Goal: Task Accomplishment & Management: Complete application form

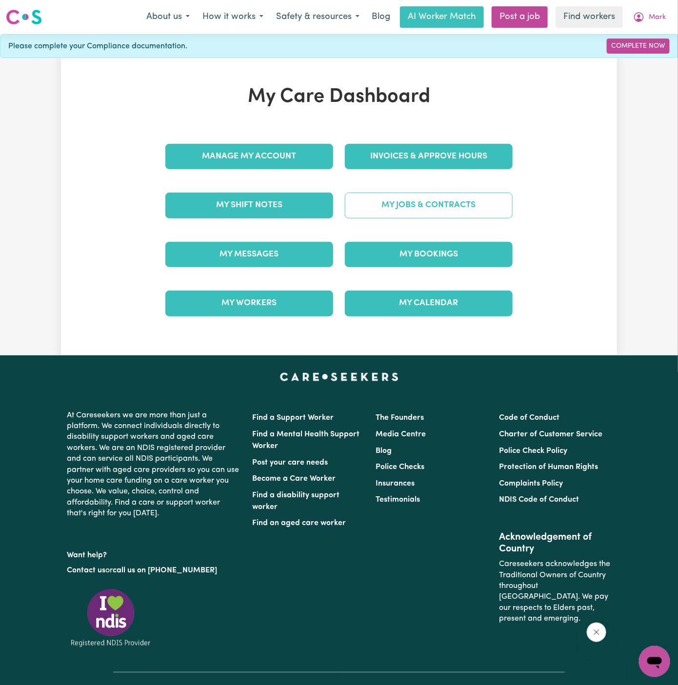
click at [469, 204] on link "My Jobs & Contracts" at bounding box center [429, 205] width 168 height 25
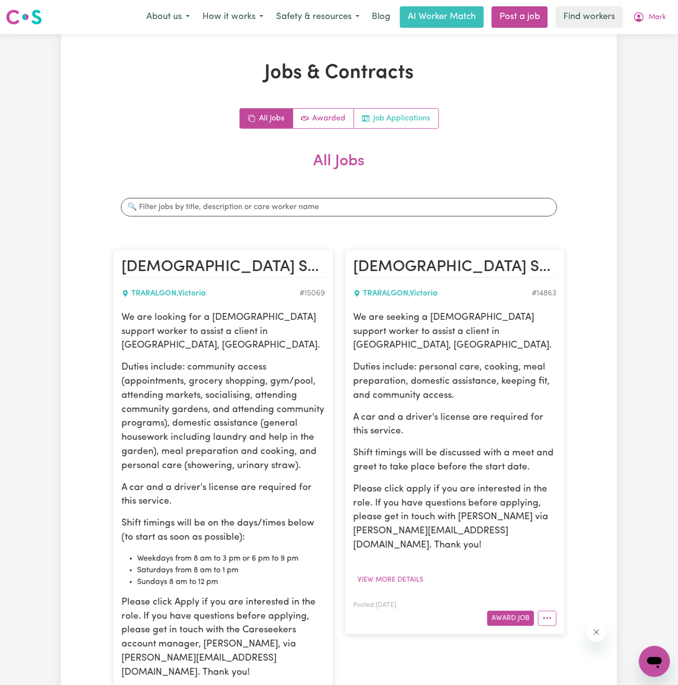
click at [412, 126] on link "Job Applications" at bounding box center [396, 119] width 84 height 20
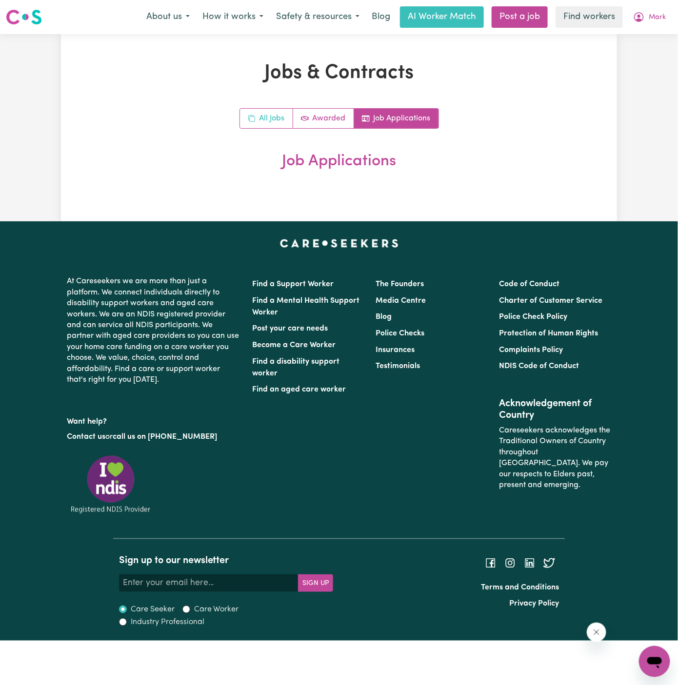
click at [278, 117] on link "All Jobs" at bounding box center [266, 119] width 53 height 20
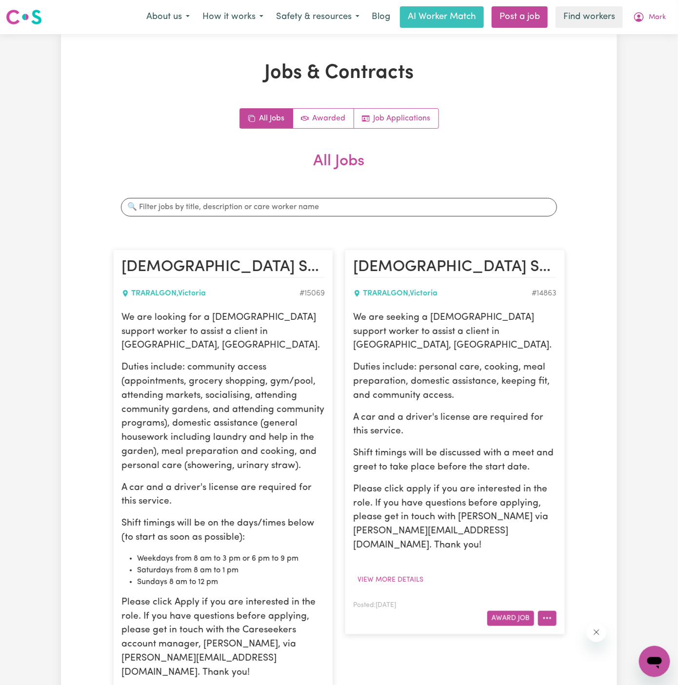
click at [555, 611] on button "More options" at bounding box center [547, 618] width 19 height 15
click at [568, 631] on link "Hide Job" at bounding box center [576, 641] width 77 height 20
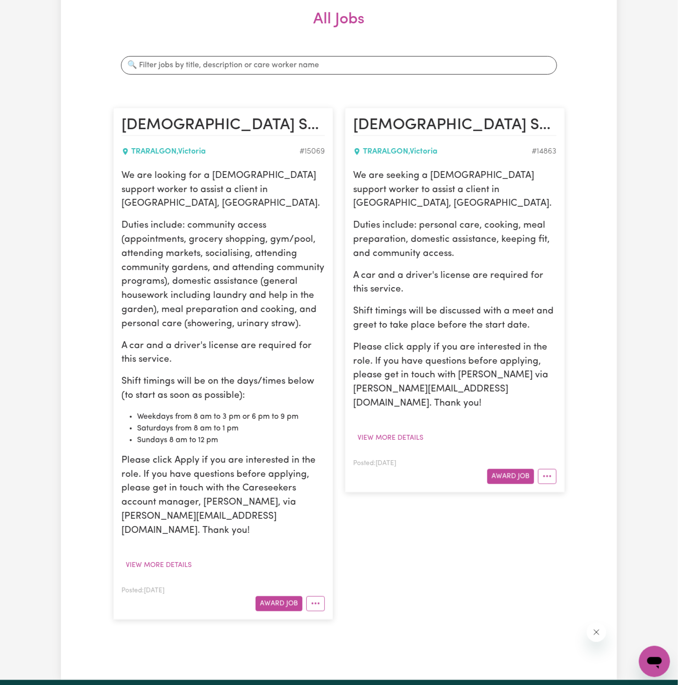
scroll to position [151, 0]
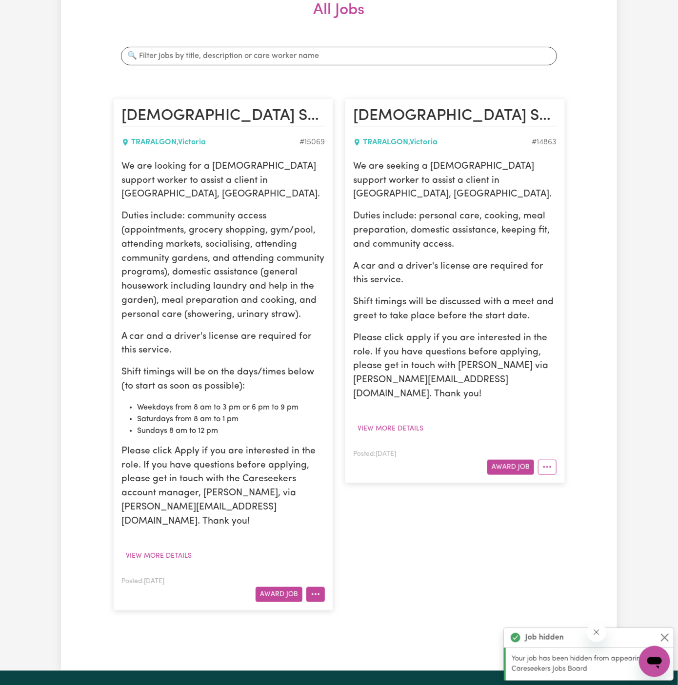
click at [317, 589] on icon "More options" at bounding box center [316, 594] width 10 height 10
click at [336, 607] on link "Hide Job" at bounding box center [345, 617] width 77 height 20
click at [176, 548] on button "View more details" at bounding box center [158, 555] width 75 height 15
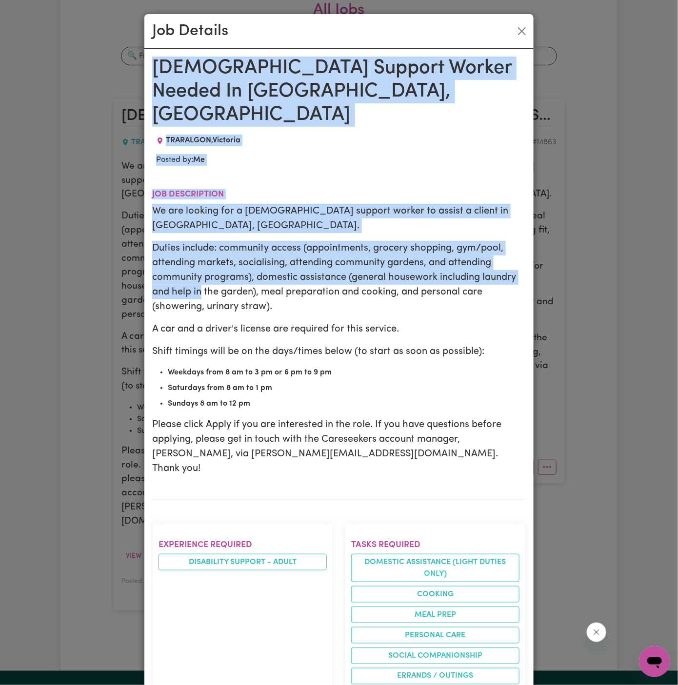
drag, startPoint x: 155, startPoint y: 63, endPoint x: 217, endPoint y: 326, distance: 270.7
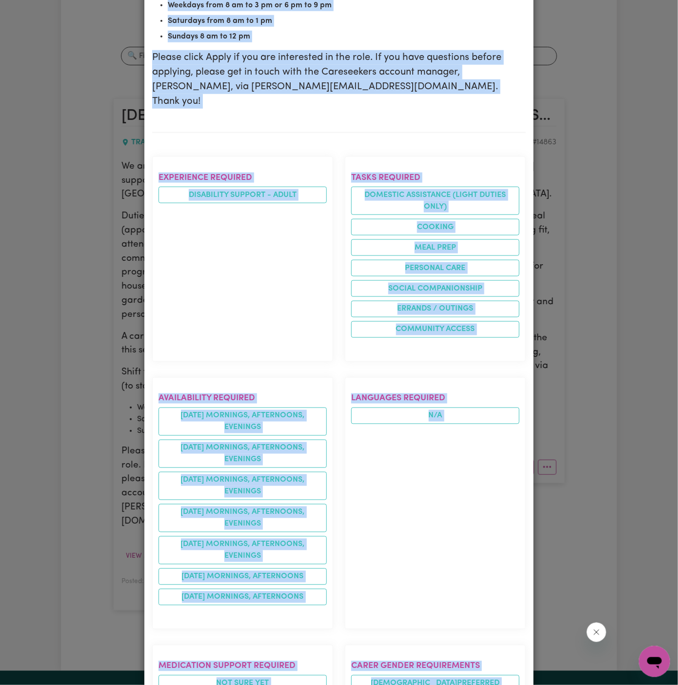
scroll to position [728, 0]
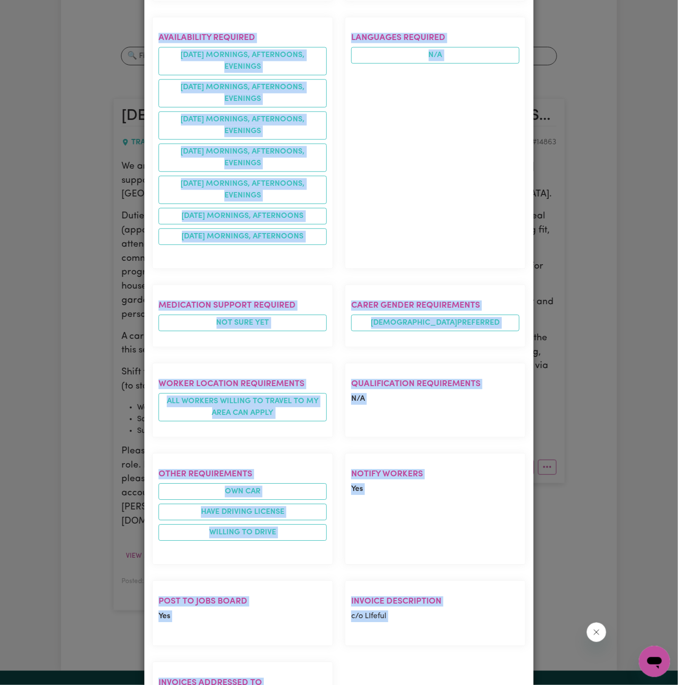
copy div "Female Support Worker Needed In Traralgon, VIC TRARALGON , Victoria Posted by: …"
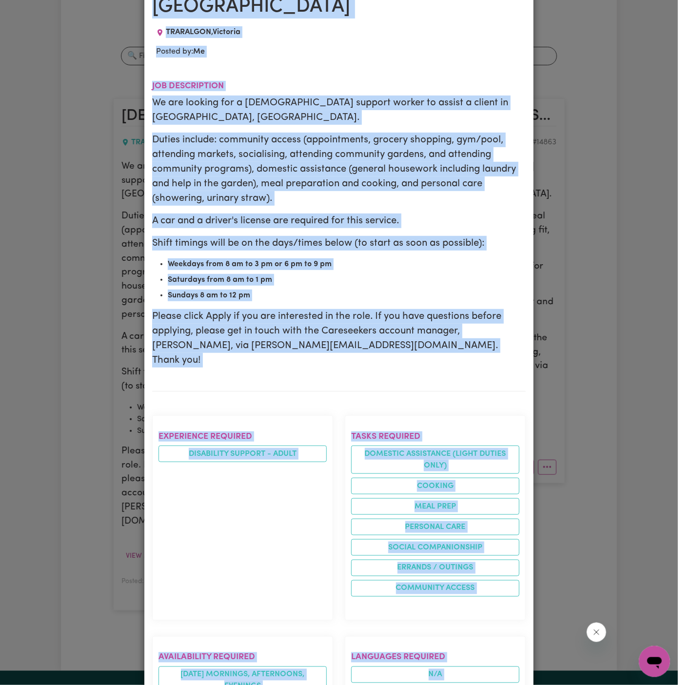
scroll to position [0, 0]
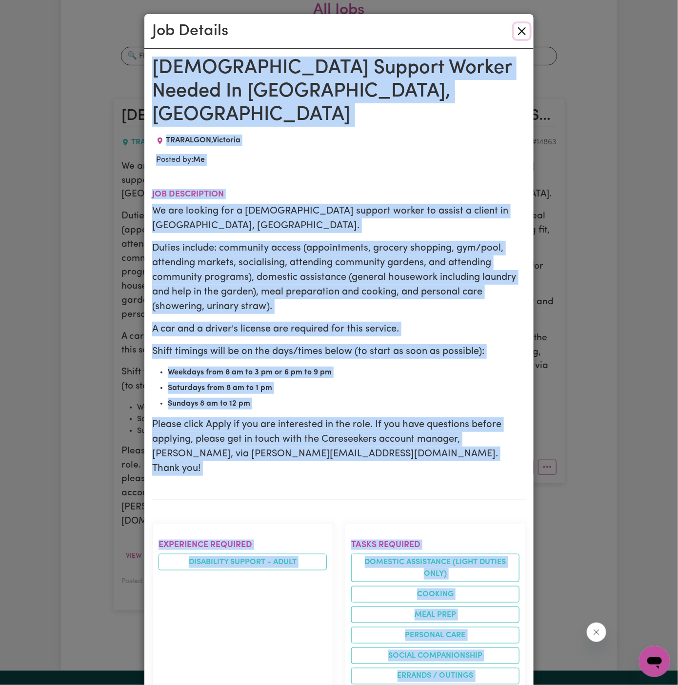
click at [521, 29] on button "Close" at bounding box center [522, 31] width 16 height 16
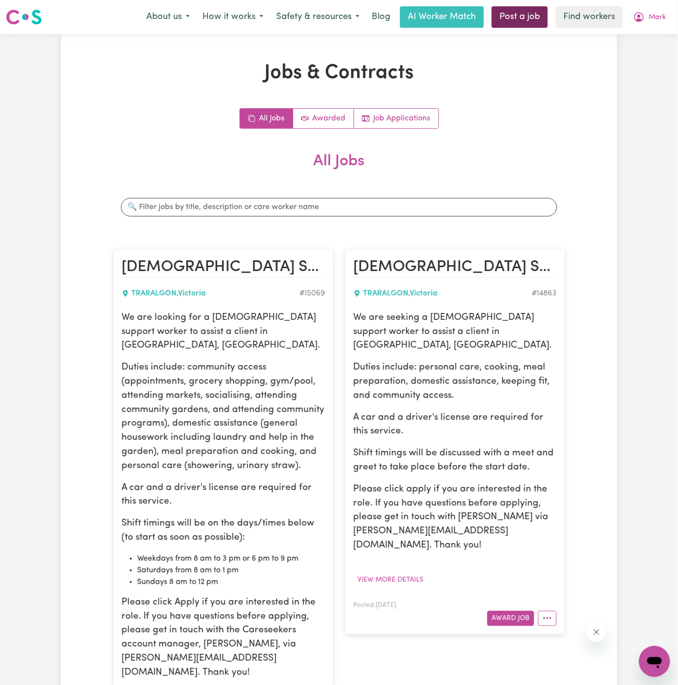
click at [537, 19] on link "Post a job" at bounding box center [519, 16] width 56 height 21
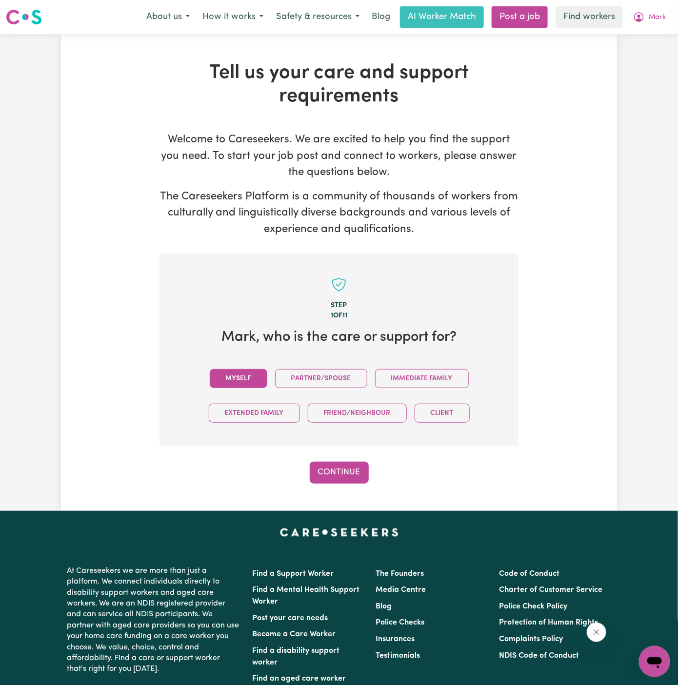
click at [254, 377] on button "Myself" at bounding box center [239, 378] width 58 height 19
click at [338, 478] on button "Continue" at bounding box center [339, 472] width 59 height 21
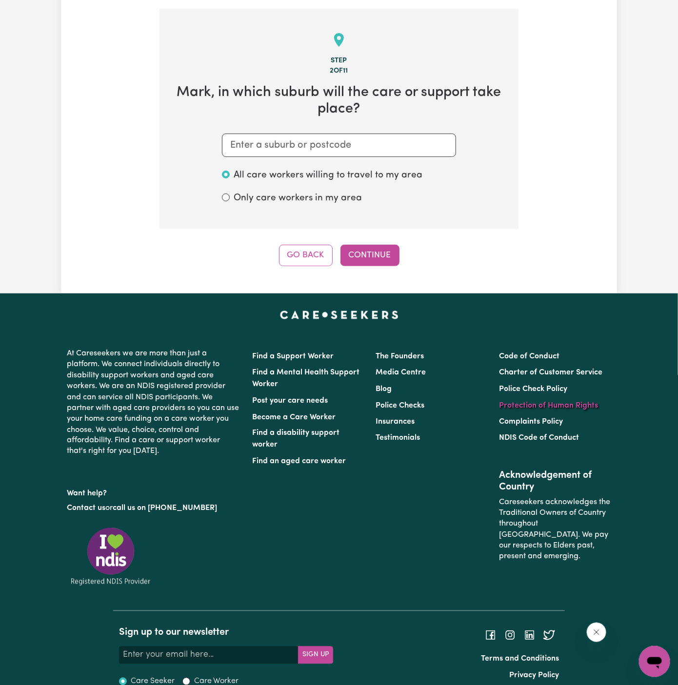
scroll to position [253, 0]
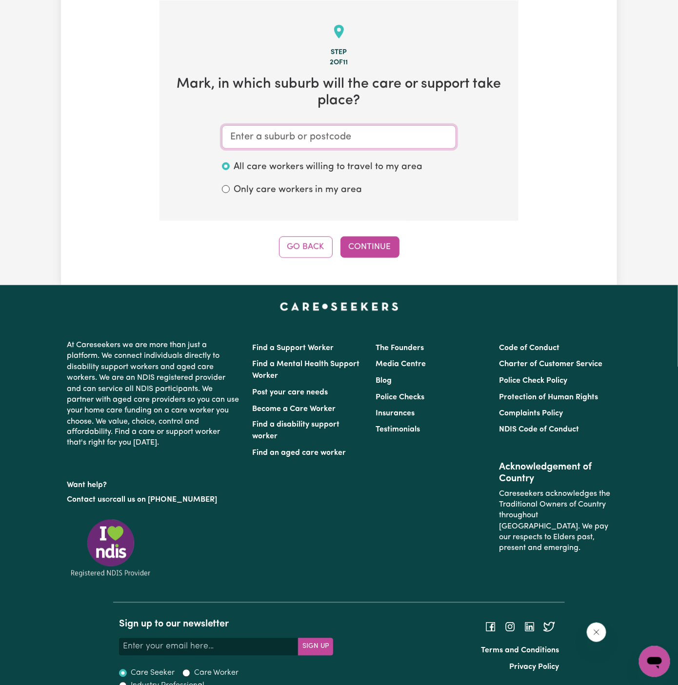
click at [330, 131] on input "text" at bounding box center [339, 136] width 234 height 23
click at [365, 134] on input "text" at bounding box center [339, 136] width 234 height 23
paste input "Traralgon"
type input "Traralgon"
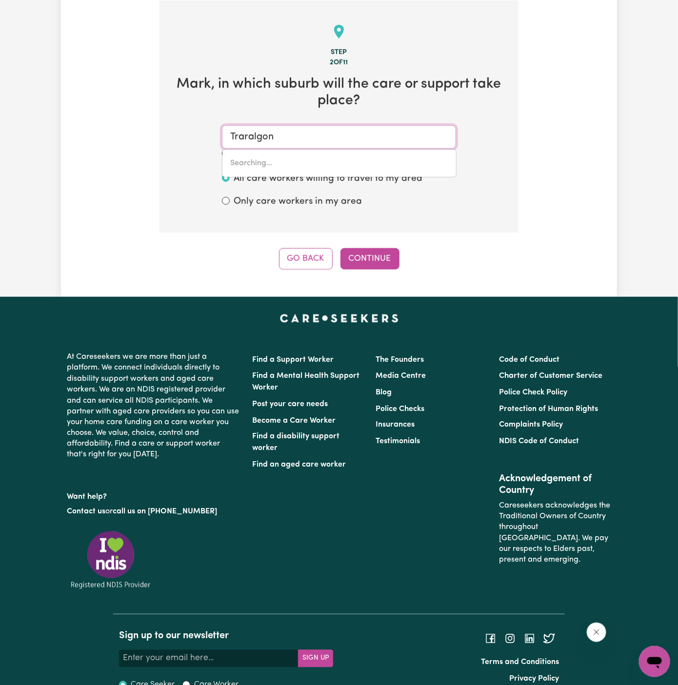
type input "Traralgon, Victoria, 3844"
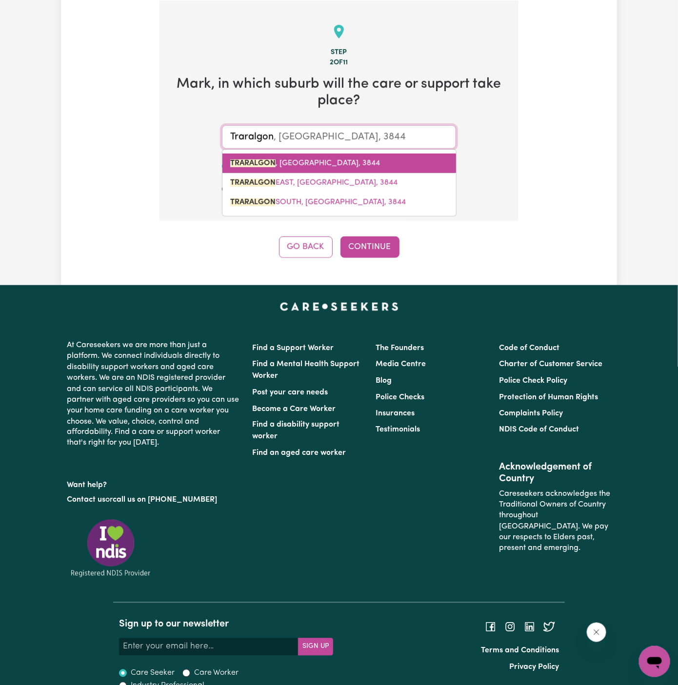
click at [320, 159] on span "TRARALGON , Victoria, 3844" at bounding box center [305, 163] width 150 height 8
type input "TRARALGON, Victoria, 3844"
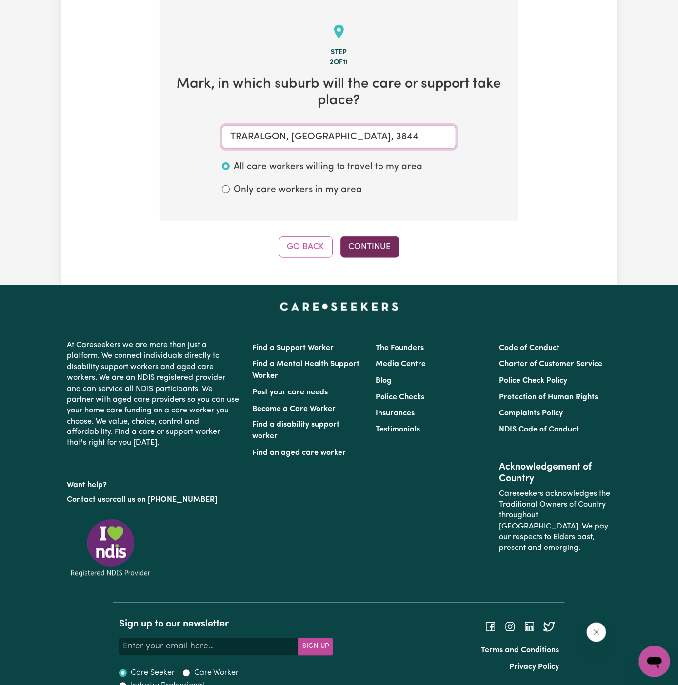
type input "TRARALGON, Victoria, 3844"
click at [358, 242] on button "Continue" at bounding box center [369, 246] width 59 height 21
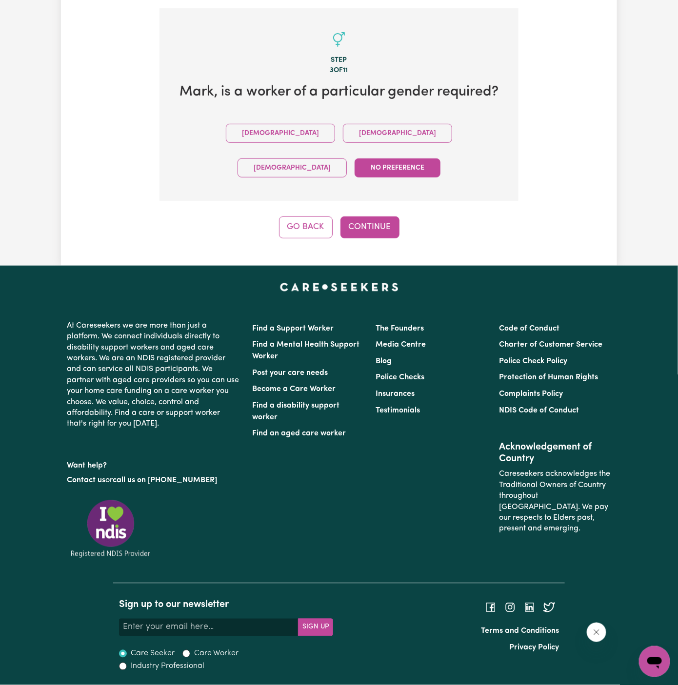
scroll to position [209, 0]
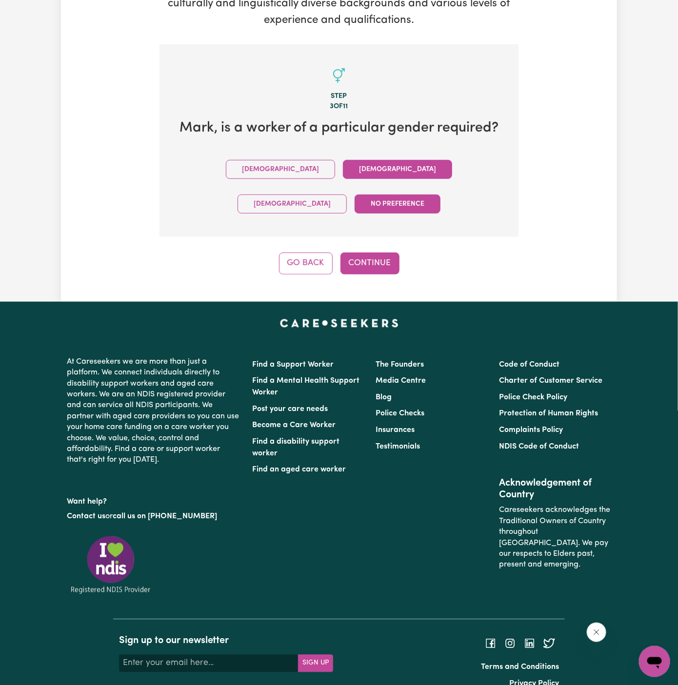
click at [343, 167] on button "Female" at bounding box center [397, 169] width 109 height 19
click at [377, 253] on button "Continue" at bounding box center [369, 263] width 59 height 21
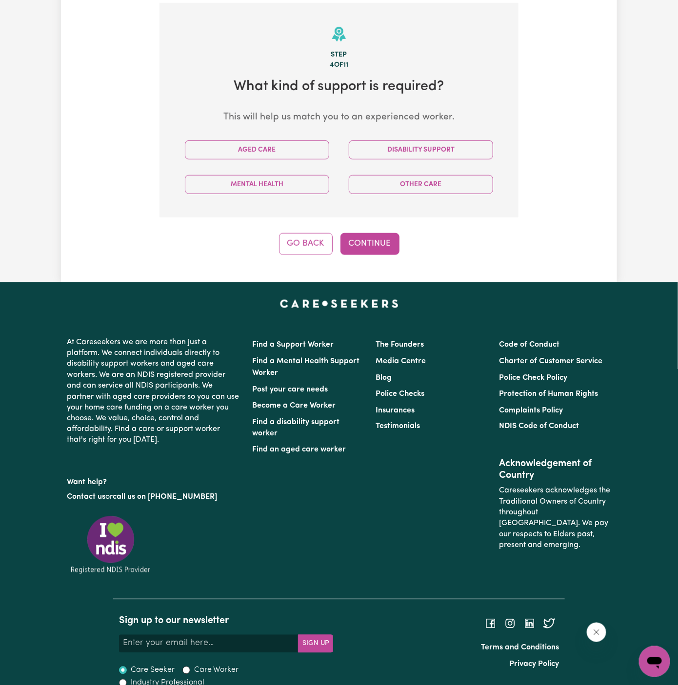
scroll to position [253, 0]
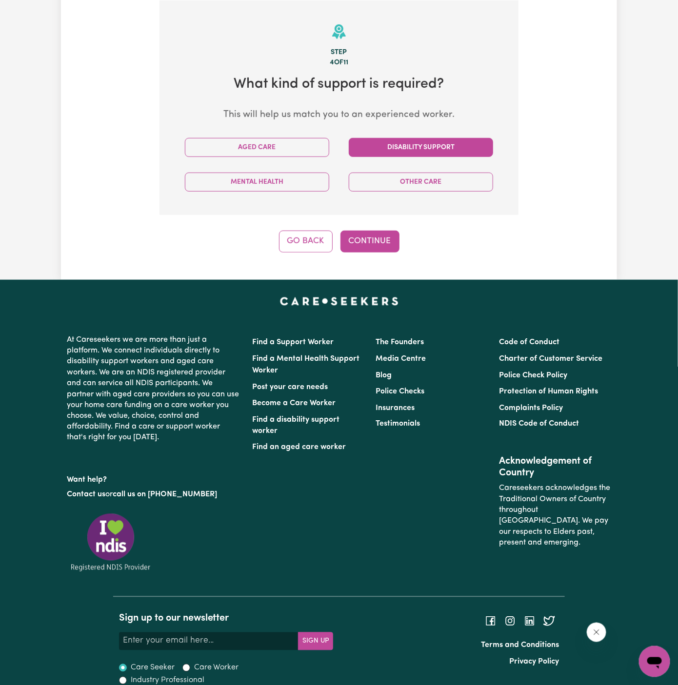
click at [402, 142] on button "Disability Support" at bounding box center [421, 147] width 144 height 19
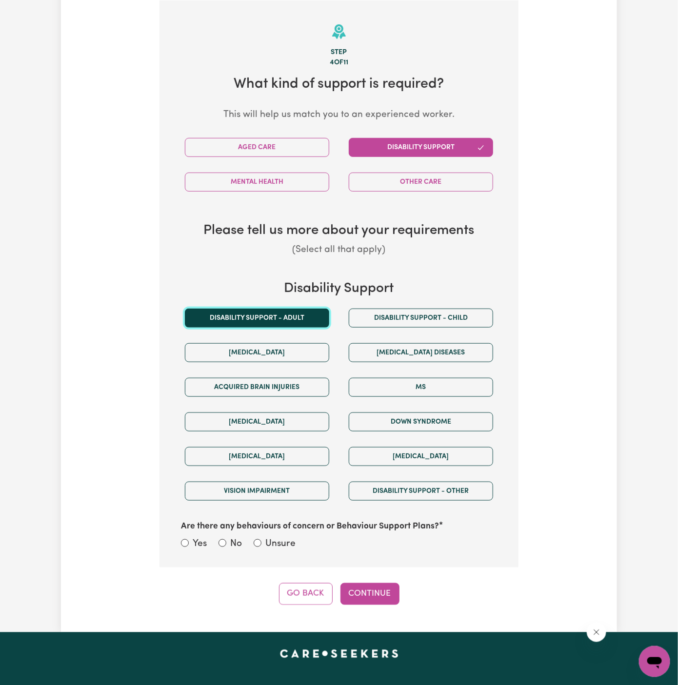
click at [274, 318] on button "Disability support - Adult" at bounding box center [257, 318] width 144 height 19
click at [278, 554] on section "Step 4 of 11 What kind of support is required? This will help us match you to a…" at bounding box center [338, 283] width 359 height 567
click at [281, 541] on label "Unsure" at bounding box center [280, 544] width 30 height 14
click at [261, 541] on input "Unsure" at bounding box center [258, 543] width 8 height 8
radio input "true"
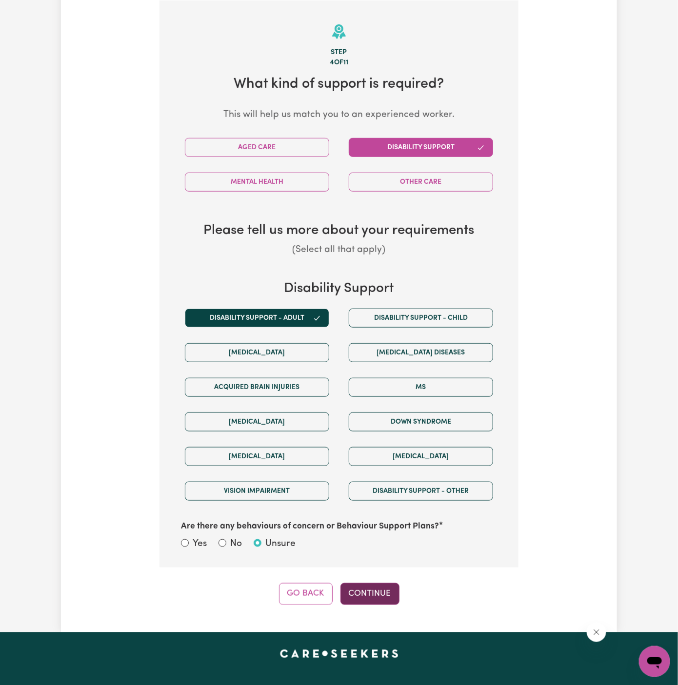
click at [369, 584] on button "Continue" at bounding box center [369, 593] width 59 height 21
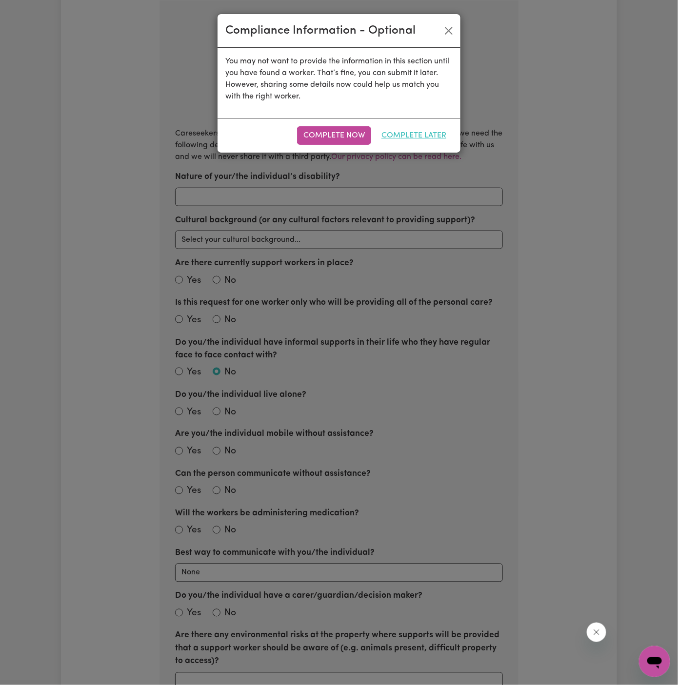
click at [413, 141] on button "Complete Later" at bounding box center [414, 135] width 78 height 19
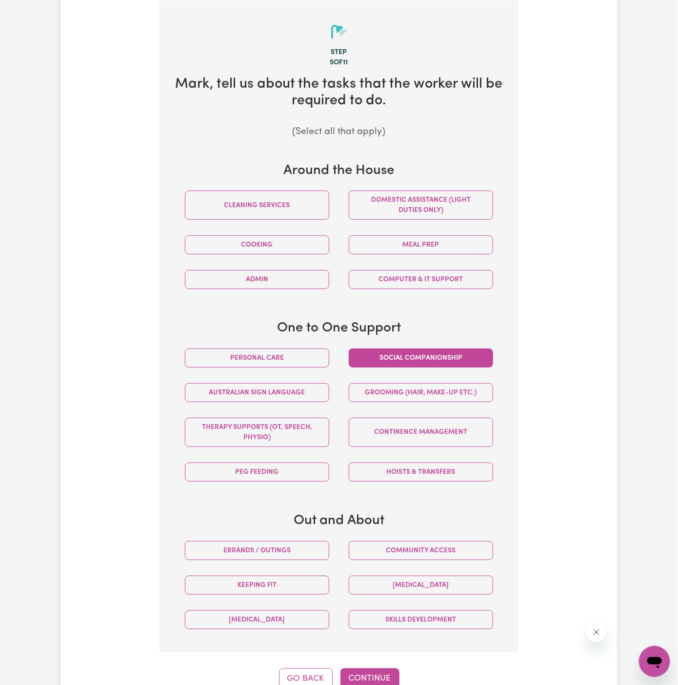
click at [389, 359] on button "Social companionship" at bounding box center [421, 358] width 144 height 19
click at [440, 548] on button "Community access" at bounding box center [421, 550] width 144 height 19
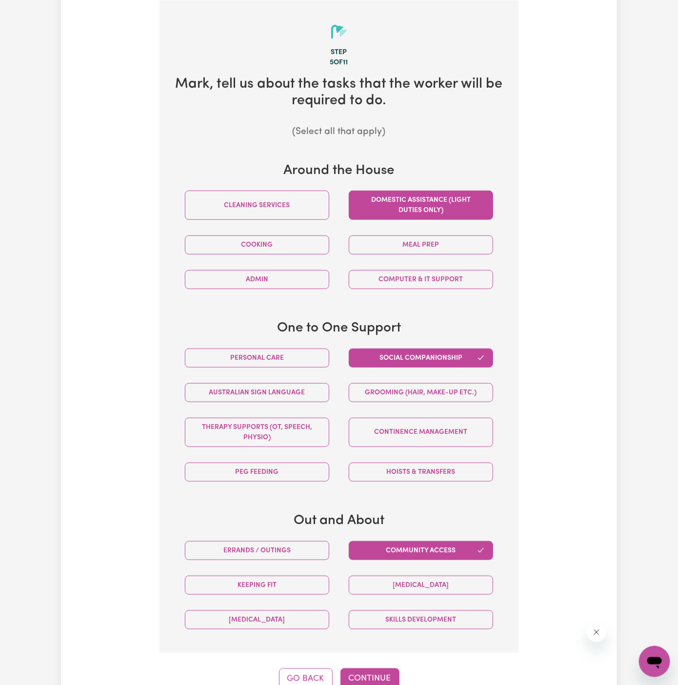
click at [392, 207] on button "Domestic assistance (light duties only)" at bounding box center [421, 205] width 144 height 29
click at [440, 244] on button "Meal prep" at bounding box center [421, 244] width 144 height 19
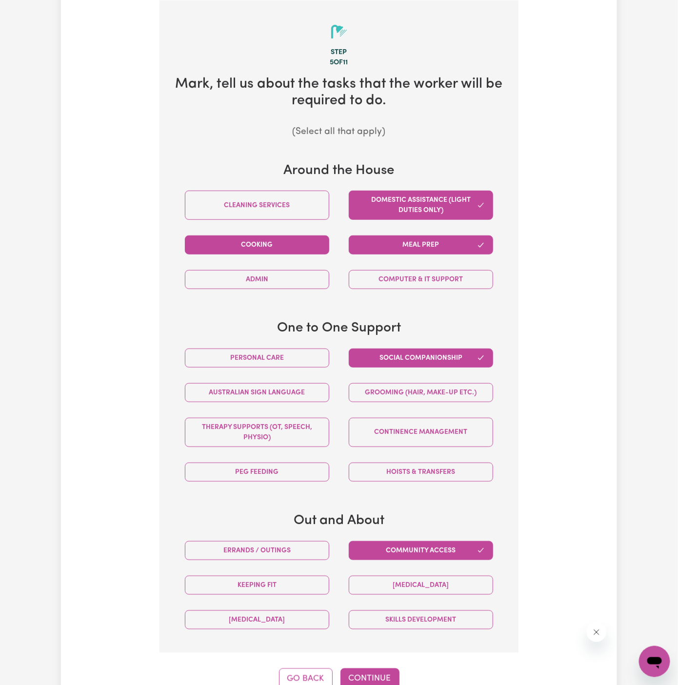
click at [309, 246] on button "Cooking" at bounding box center [257, 244] width 144 height 19
click at [279, 353] on button "Personal care" at bounding box center [257, 358] width 144 height 19
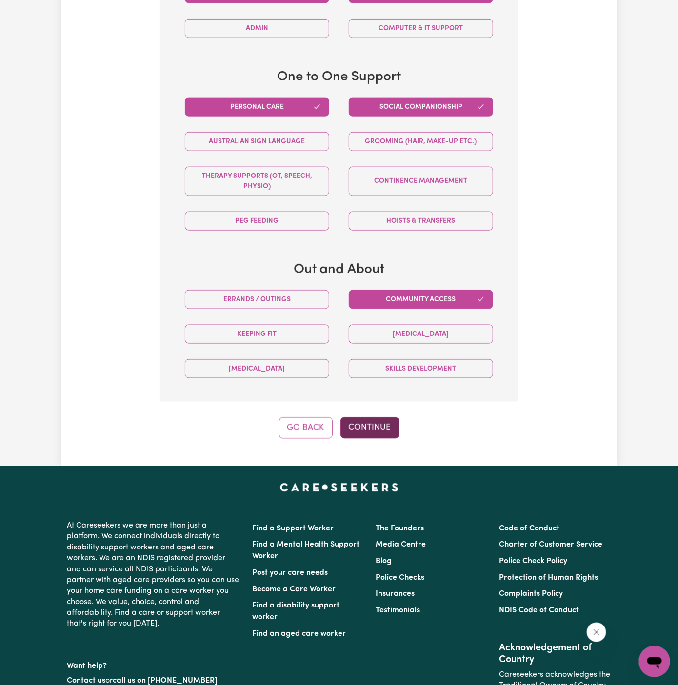
click at [360, 422] on button "Continue" at bounding box center [369, 427] width 59 height 21
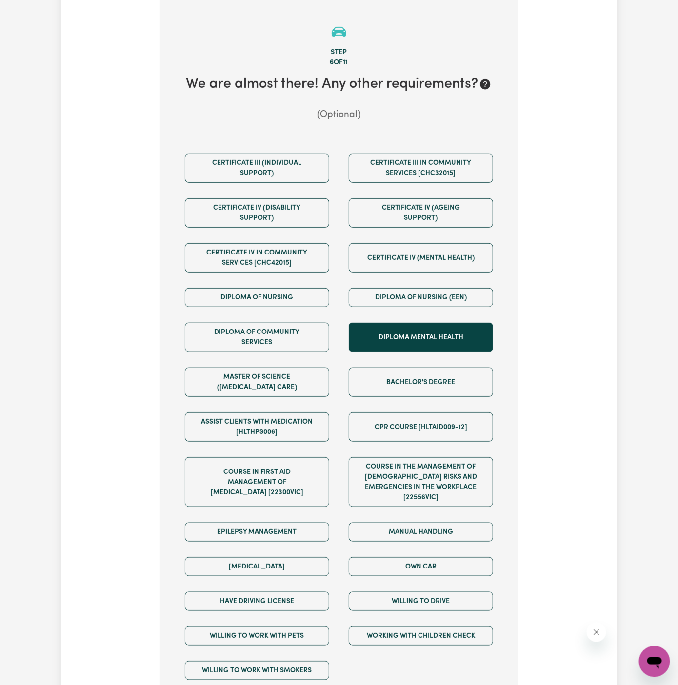
scroll to position [491, 0]
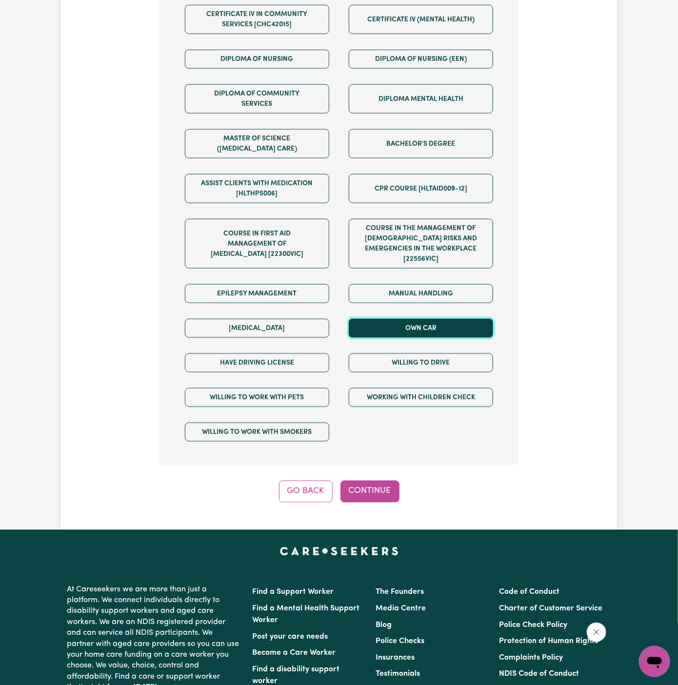
click at [431, 319] on button "Own Car" at bounding box center [421, 328] width 144 height 19
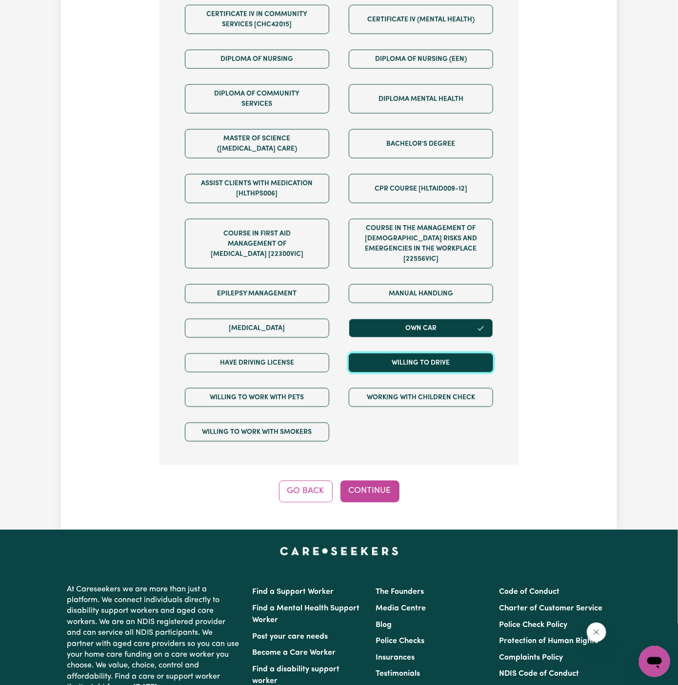
click at [431, 353] on button "Willing to drive" at bounding box center [421, 362] width 144 height 19
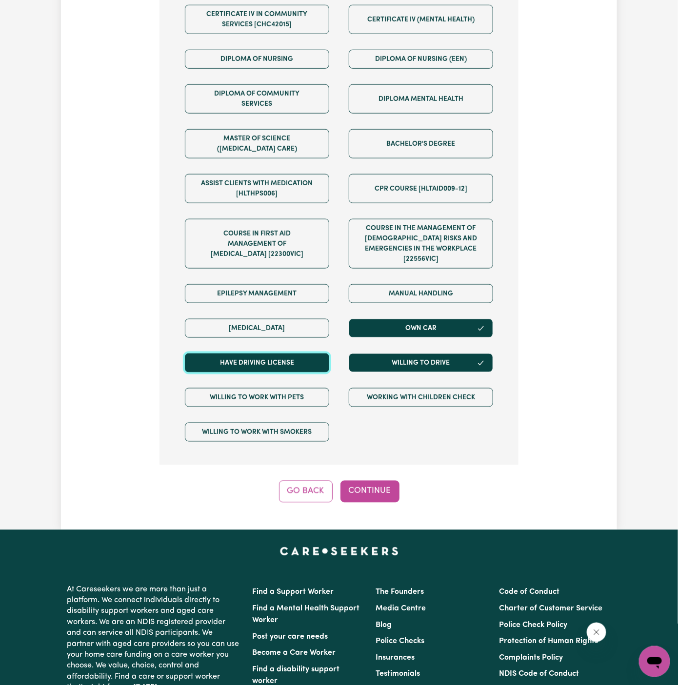
click at [327, 357] on button "Have driving license" at bounding box center [257, 362] width 144 height 19
click at [302, 353] on button "Have driving license" at bounding box center [257, 362] width 144 height 19
click at [297, 359] on div "Have driving license" at bounding box center [257, 363] width 164 height 35
click at [316, 353] on button "Have driving license" at bounding box center [257, 362] width 144 height 19
click at [370, 481] on button "Continue" at bounding box center [369, 491] width 59 height 21
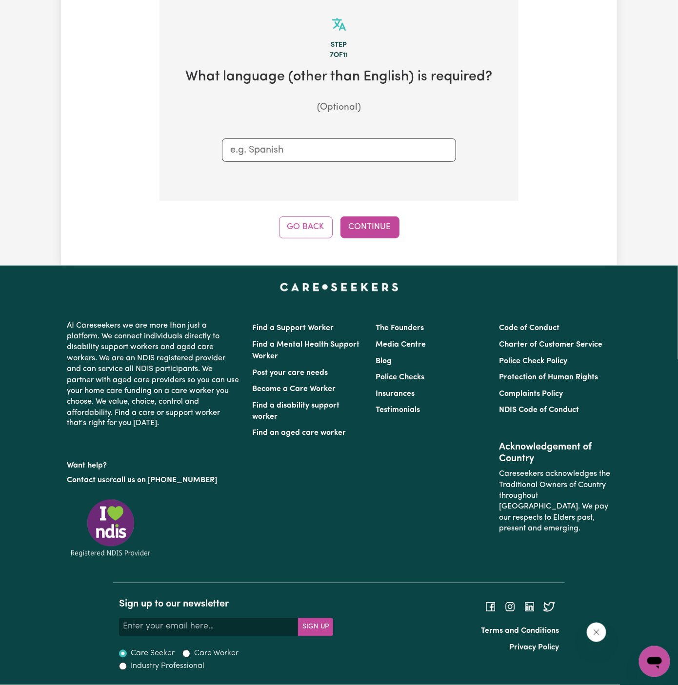
scroll to position [253, 0]
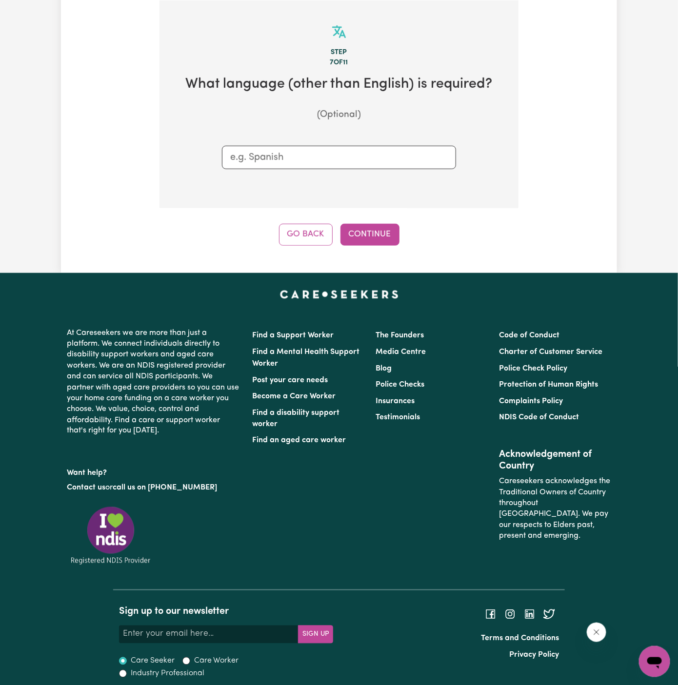
click at [371, 221] on div "Step 7 of 11 What language (other than English) is required? (Optional) Go Back…" at bounding box center [338, 122] width 359 height 245
click at [371, 229] on button "Continue" at bounding box center [369, 234] width 59 height 21
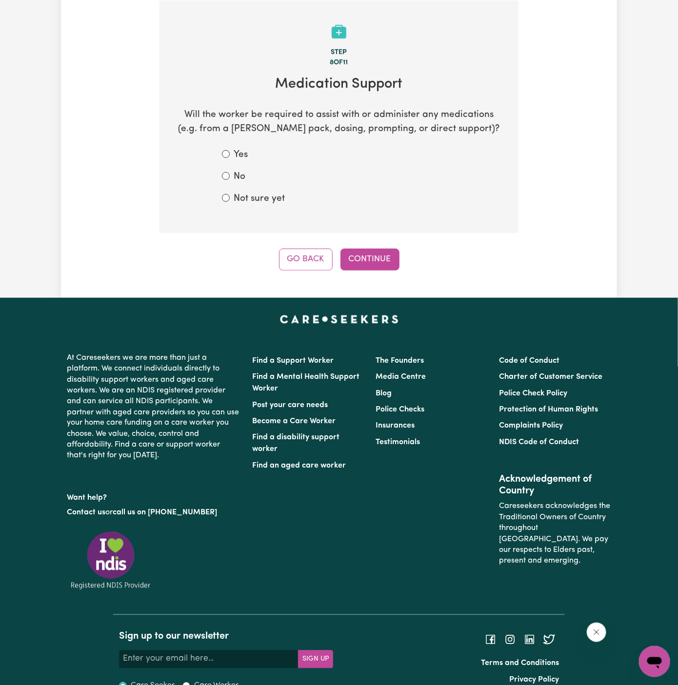
click at [245, 183] on div "No" at bounding box center [339, 177] width 234 height 14
click at [245, 192] on label "Not sure yet" at bounding box center [259, 199] width 51 height 14
click at [230, 194] on input "Not sure yet" at bounding box center [226, 198] width 8 height 8
radio input "true"
click at [383, 268] on button "Continue" at bounding box center [369, 259] width 59 height 21
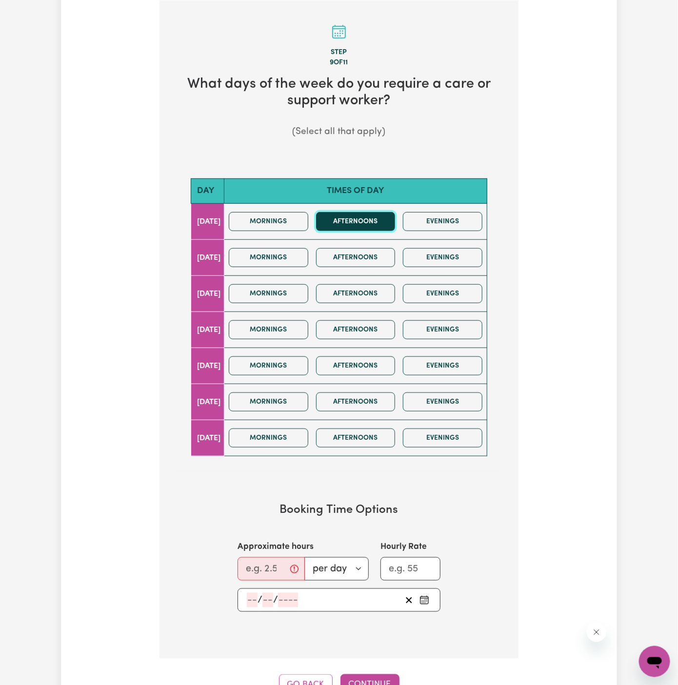
click at [395, 221] on button "Afternoons" at bounding box center [355, 221] width 79 height 19
click at [299, 229] on button "Mornings" at bounding box center [268, 221] width 79 height 19
click at [412, 229] on div "Mornings Afternoons Evenings" at bounding box center [355, 221] width 261 height 35
click at [439, 228] on button "Evenings" at bounding box center [442, 221] width 79 height 19
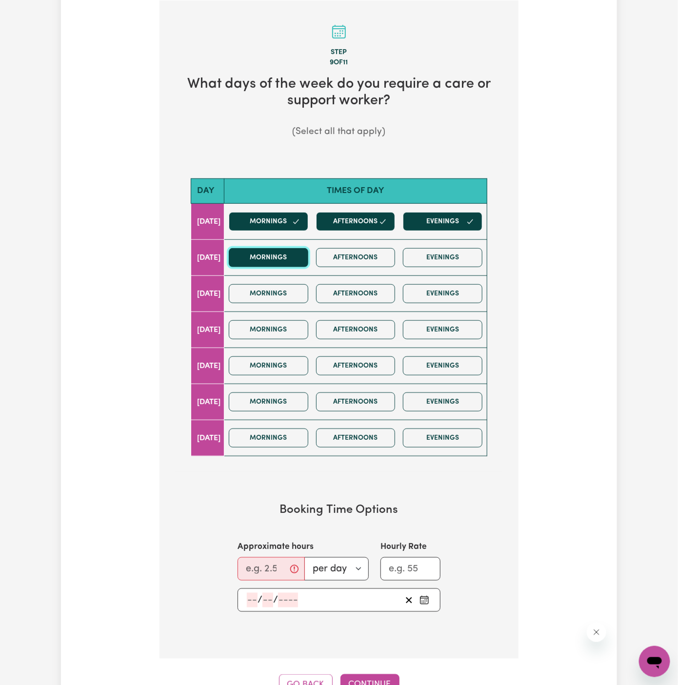
click at [308, 259] on button "Mornings" at bounding box center [268, 257] width 79 height 19
click at [373, 259] on button "Afternoons" at bounding box center [355, 257] width 79 height 19
click at [425, 258] on button "Evenings" at bounding box center [442, 257] width 79 height 19
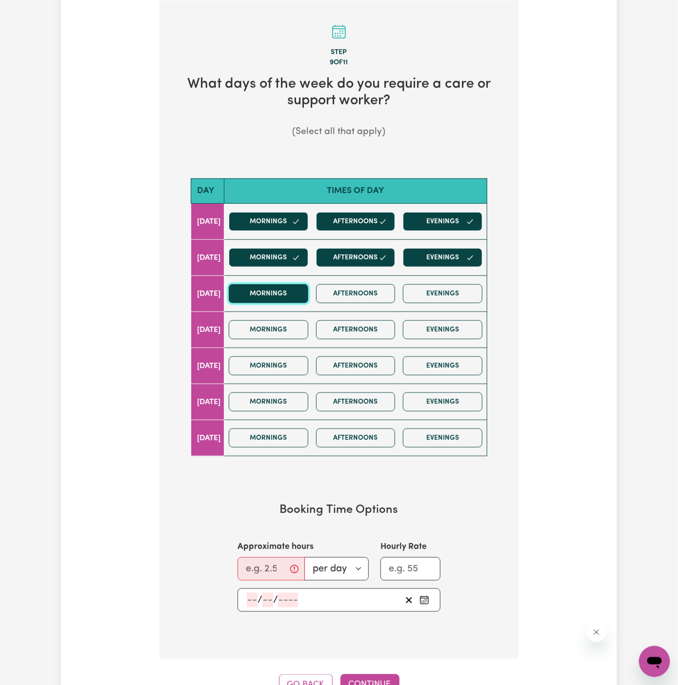
click at [272, 295] on button "Mornings" at bounding box center [268, 293] width 79 height 19
click at [371, 295] on button "Afternoons" at bounding box center [355, 293] width 79 height 19
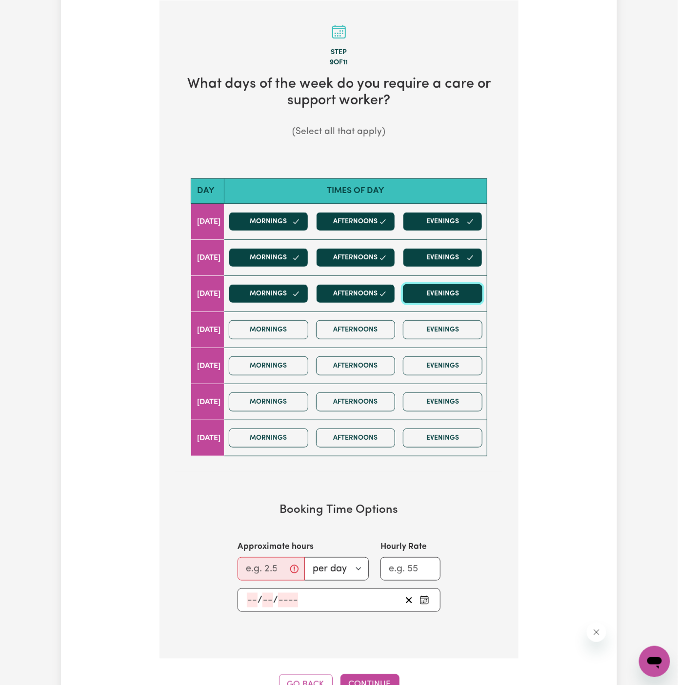
click at [445, 293] on button "Evenings" at bounding box center [442, 293] width 79 height 19
click at [284, 327] on button "Mornings" at bounding box center [268, 329] width 79 height 19
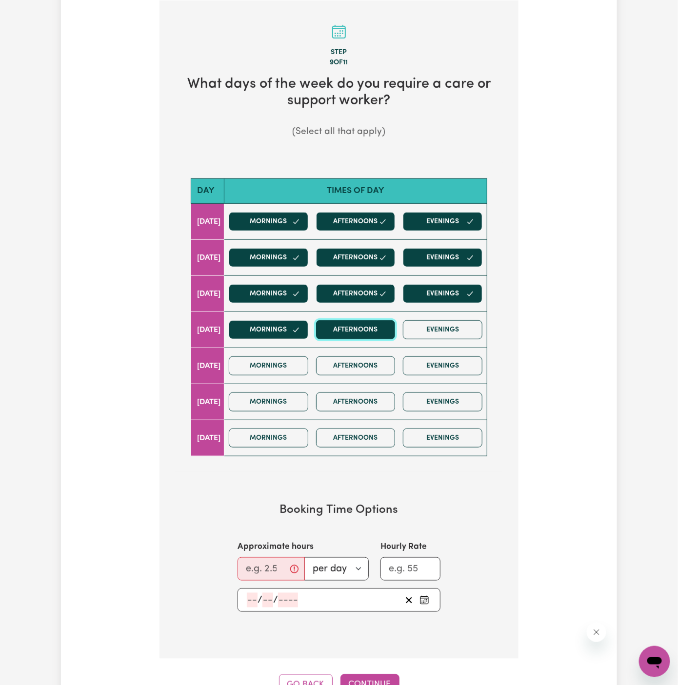
click at [381, 327] on button "Afternoons" at bounding box center [355, 329] width 79 height 19
click at [439, 328] on button "Evenings" at bounding box center [442, 329] width 79 height 19
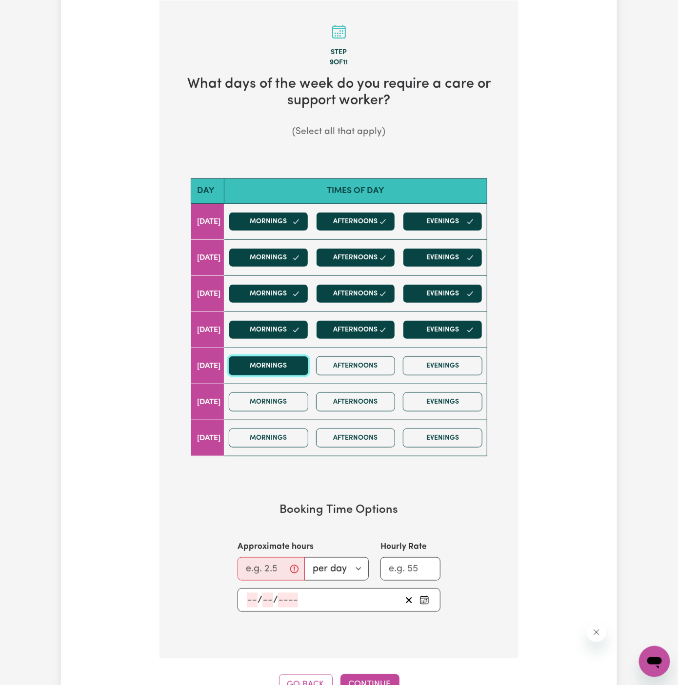
click at [293, 364] on button "Mornings" at bounding box center [268, 365] width 79 height 19
click at [408, 364] on div "Mornings Afternoons Evenings" at bounding box center [355, 366] width 261 height 35
click at [462, 366] on button "Evenings" at bounding box center [442, 365] width 79 height 19
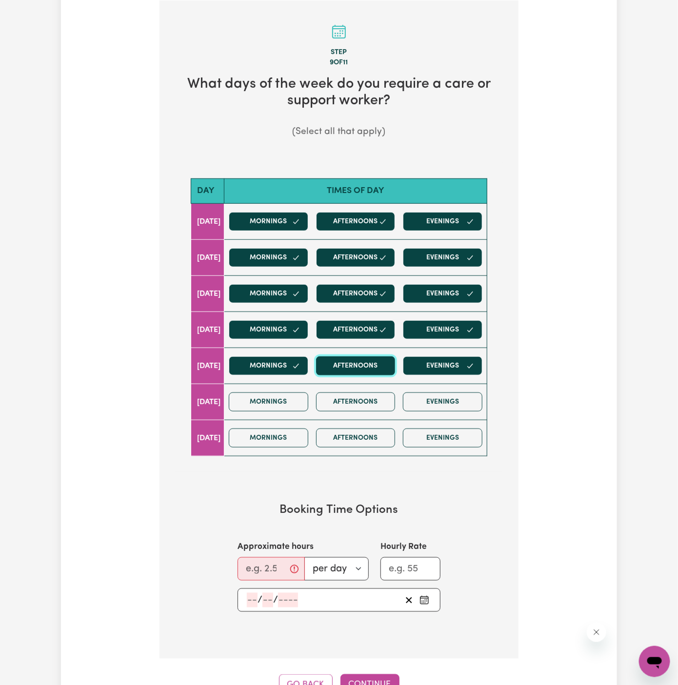
click at [384, 363] on button "Afternoons" at bounding box center [355, 365] width 79 height 19
click at [291, 394] on button "Mornings" at bounding box center [268, 401] width 79 height 19
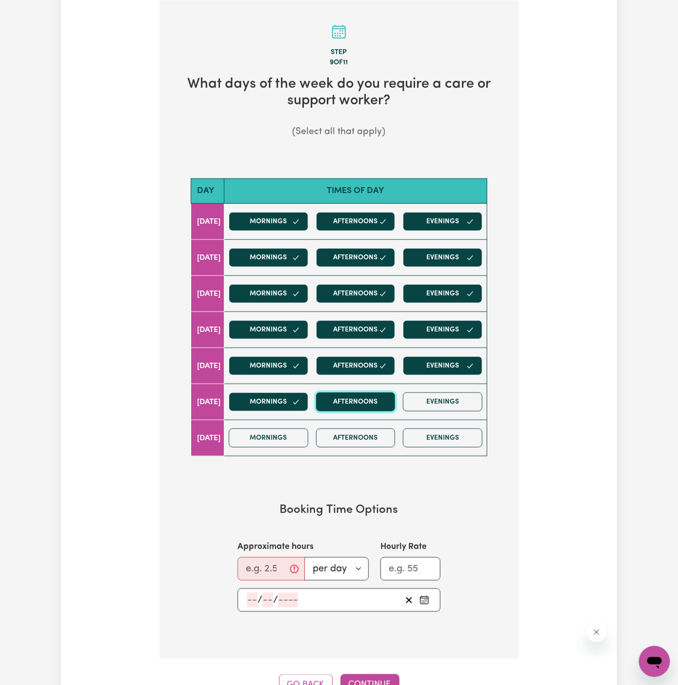
click at [370, 394] on button "Afternoons" at bounding box center [355, 401] width 79 height 19
click at [271, 429] on button "Mornings" at bounding box center [268, 438] width 79 height 19
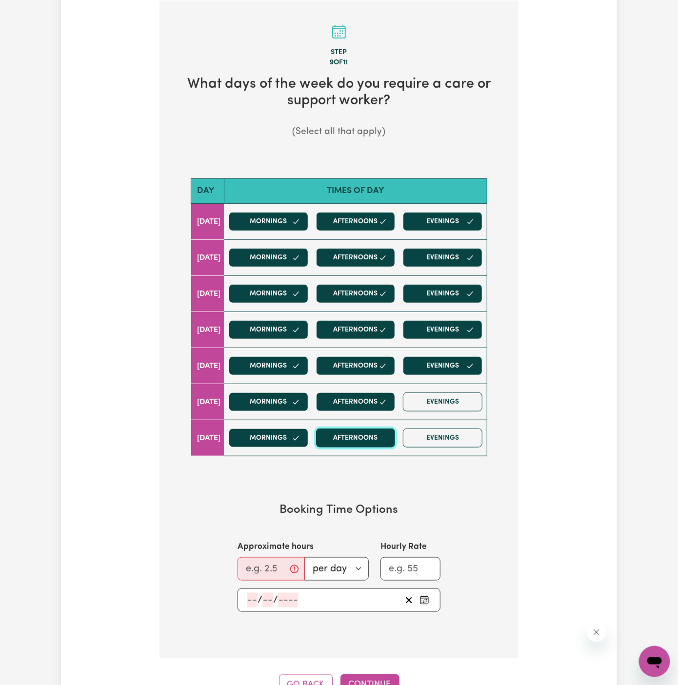
click at [345, 429] on button "Afternoons" at bounding box center [355, 438] width 79 height 19
click at [251, 559] on input "Approximate hours" at bounding box center [270, 568] width 67 height 23
type input "7"
click at [252, 594] on input "number" at bounding box center [252, 600] width 11 height 15
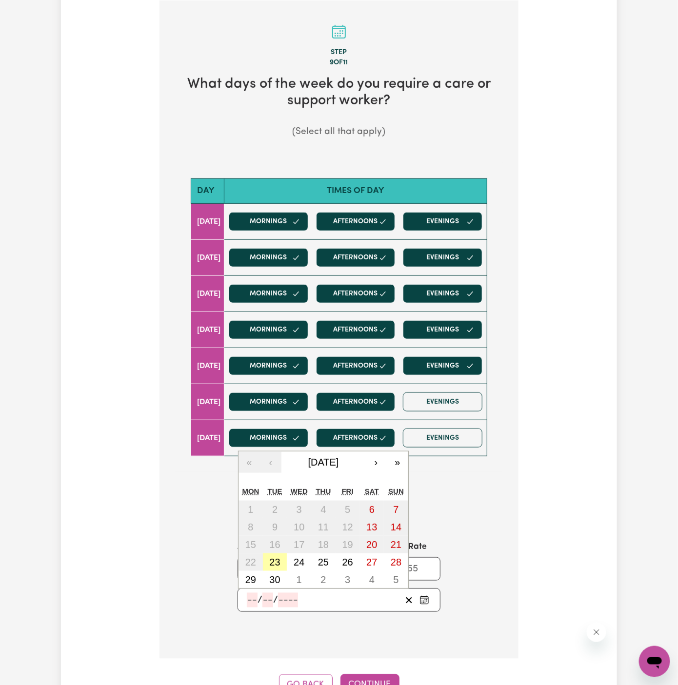
click at [277, 560] on abbr "23" at bounding box center [274, 562] width 11 height 11
type input "2025-09-23"
type input "23"
type input "9"
type input "2025"
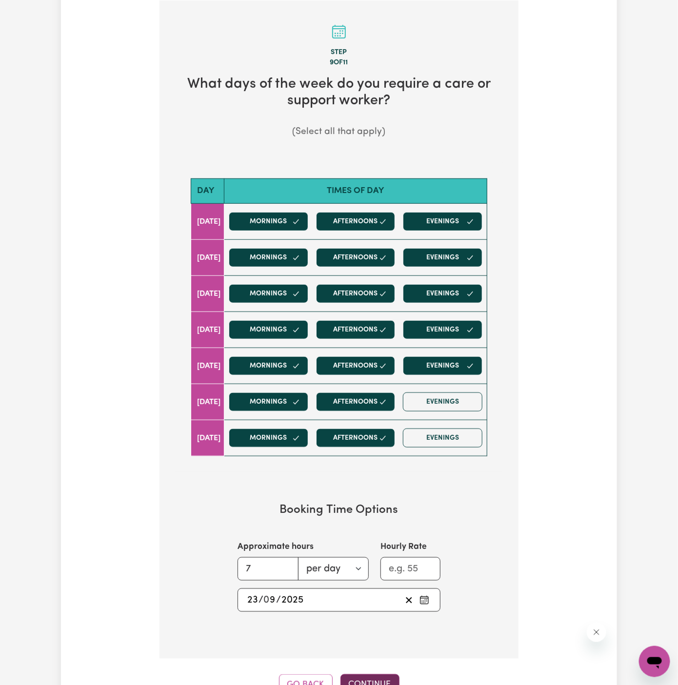
click at [371, 679] on button "Continue" at bounding box center [369, 684] width 59 height 21
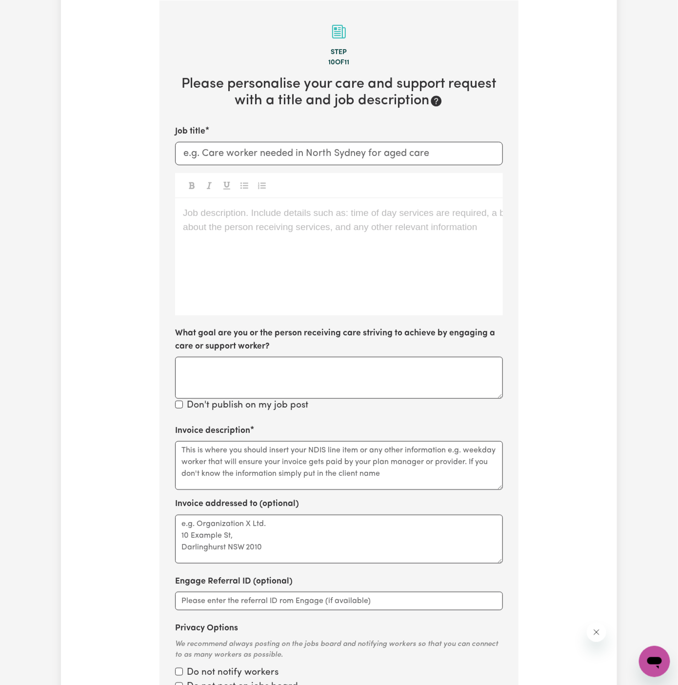
click at [421, 269] on div "Job description. Include details such as: time of day services are required, a …" at bounding box center [339, 256] width 328 height 117
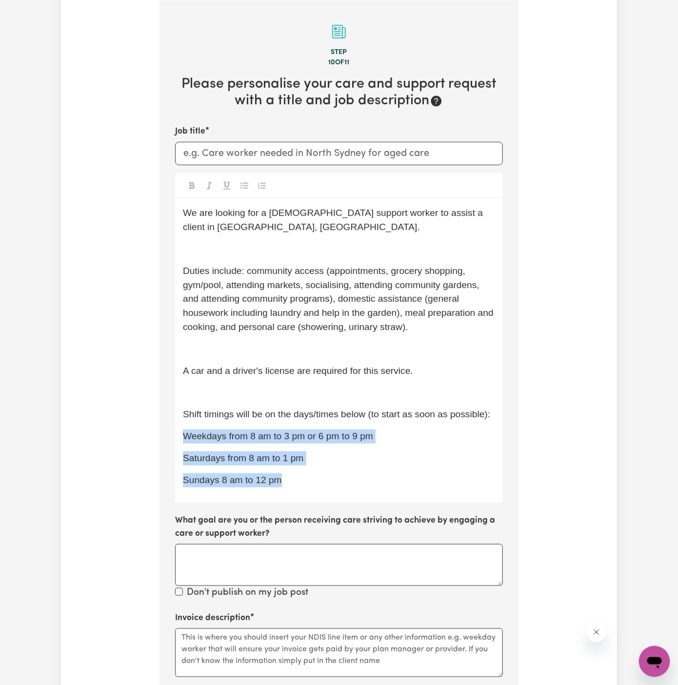
drag, startPoint x: 299, startPoint y: 487, endPoint x: 169, endPoint y: 432, distance: 141.3
click at [169, 432] on section "Step 10 of 11 Please personalise your care and support request with a title and…" at bounding box center [338, 452] width 359 height 905
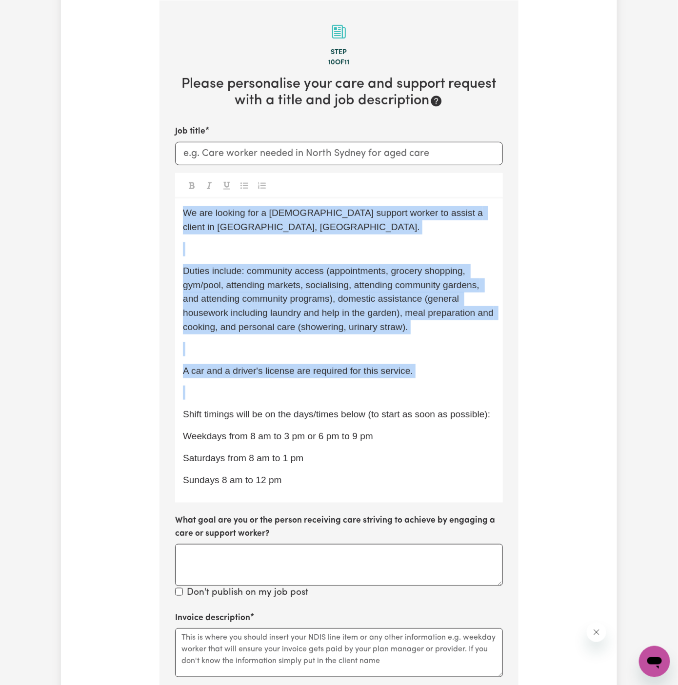
click at [247, 184] on icon "Toggle undefined" at bounding box center [244, 185] width 8 height 6
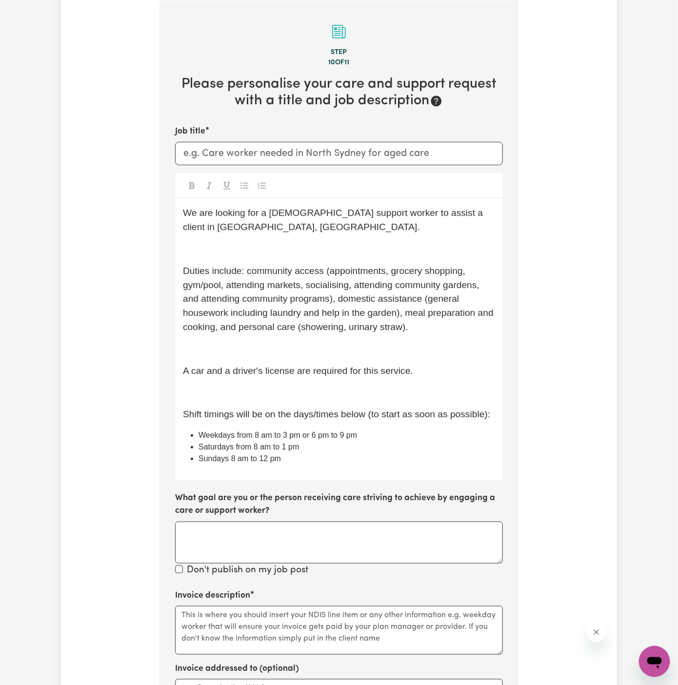
click at [242, 375] on span "A car and a driver's license are required for this service." at bounding box center [298, 371] width 230 height 10
click at [245, 390] on p "﻿" at bounding box center [339, 393] width 312 height 14
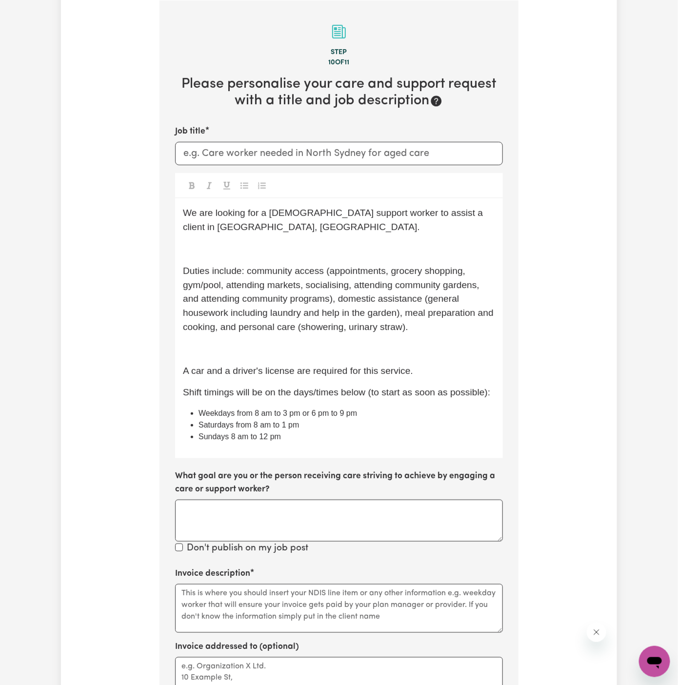
click at [241, 346] on p "﻿" at bounding box center [339, 349] width 312 height 14
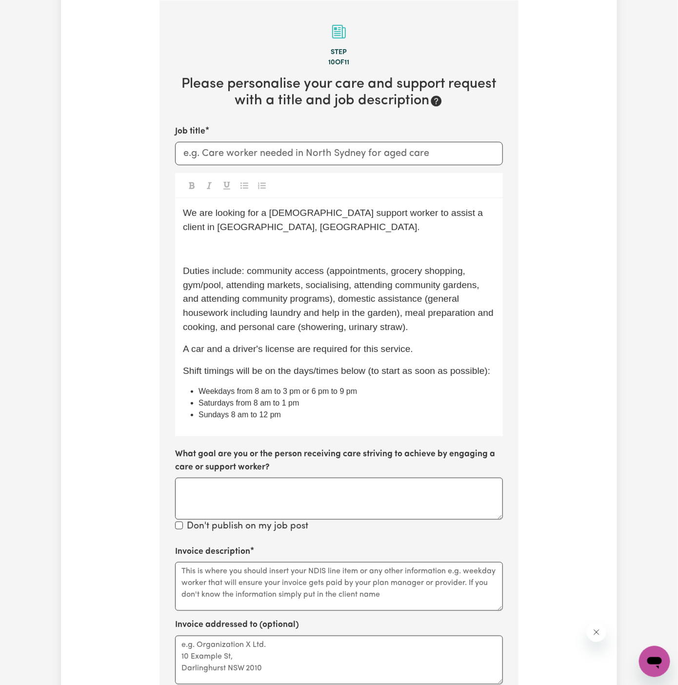
click at [205, 247] on p "﻿" at bounding box center [339, 249] width 312 height 14
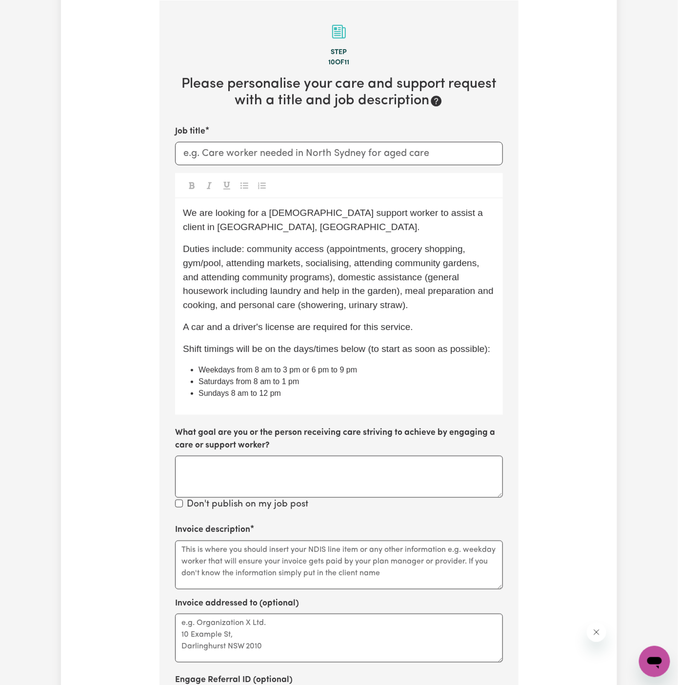
drag, startPoint x: 205, startPoint y: 246, endPoint x: 406, endPoint y: 270, distance: 201.8
click at [240, 246] on span "Duties include: community access (appointments, grocery shopping, gym/pool, att…" at bounding box center [339, 277] width 313 height 66
click at [322, 403] on div "We are looking for a female support worker to assist a client in Traralgon, VIC…" at bounding box center [339, 306] width 328 height 216
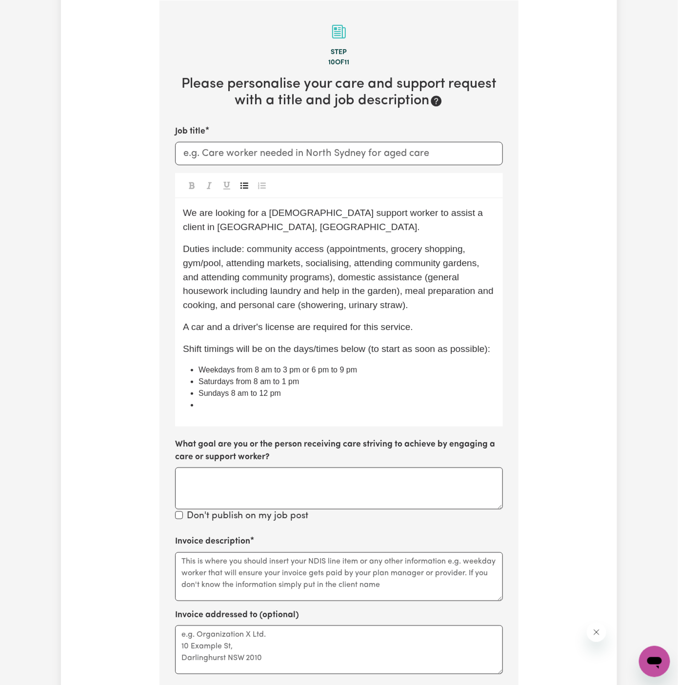
click at [246, 187] on icon "Toggle undefined" at bounding box center [244, 185] width 8 height 6
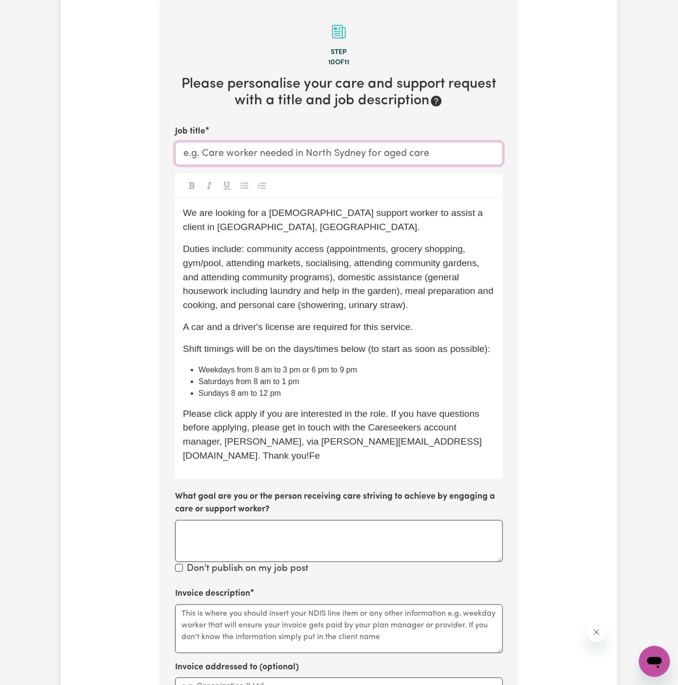
click at [317, 154] on input "Job title" at bounding box center [339, 153] width 328 height 23
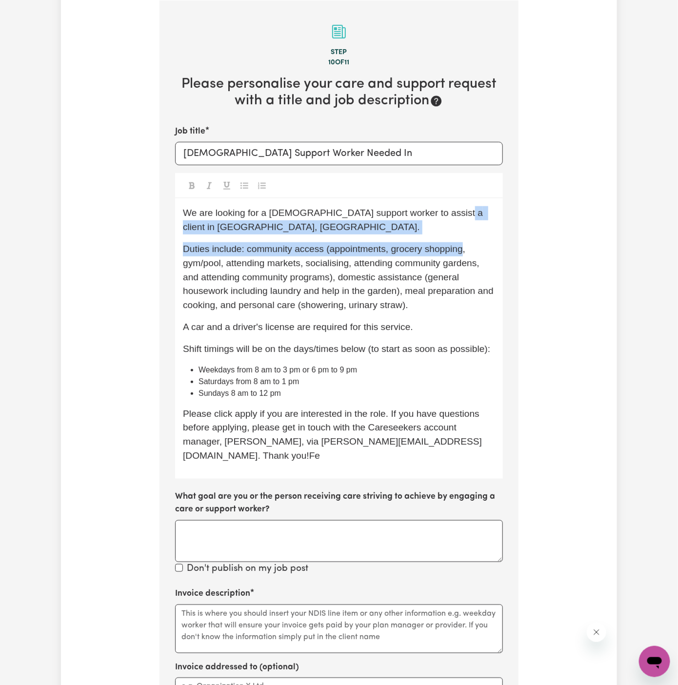
drag, startPoint x: 438, startPoint y: 214, endPoint x: 464, endPoint y: 240, distance: 36.9
click at [464, 240] on div "We are looking for a female support worker to assist a client in Traralgon, VIC…" at bounding box center [339, 338] width 328 height 280
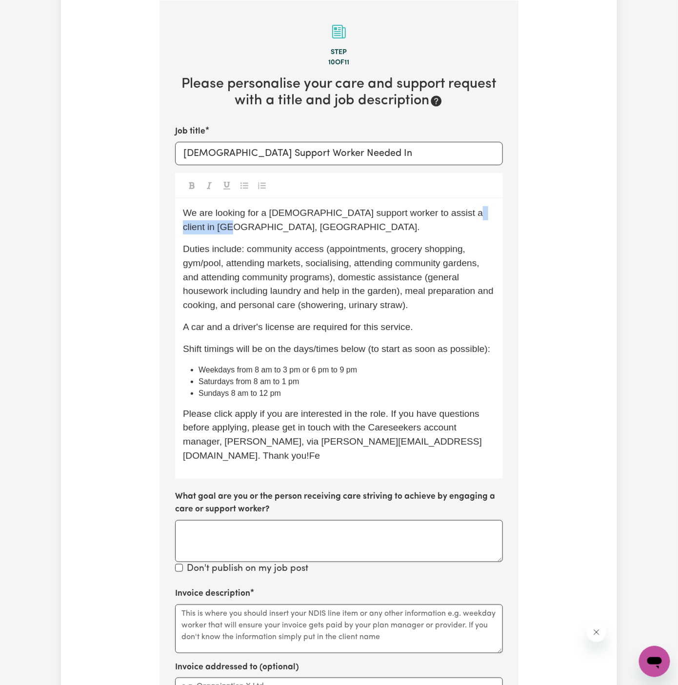
drag, startPoint x: 443, startPoint y: 214, endPoint x: 480, endPoint y: 216, distance: 37.1
click at [480, 217] on span "We are looking for a female support worker to assist a client in Traralgon, VIC." at bounding box center [334, 220] width 303 height 24
click at [480, 216] on span "We are looking for a female support worker to assist a client in Traralgon, VIC." at bounding box center [334, 220] width 303 height 24
drag, startPoint x: 442, startPoint y: 214, endPoint x: 445, endPoint y: 222, distance: 9.1
click at [445, 222] on p "We are looking for a female support worker to assist a client in Traralgon, VIC." at bounding box center [339, 220] width 312 height 28
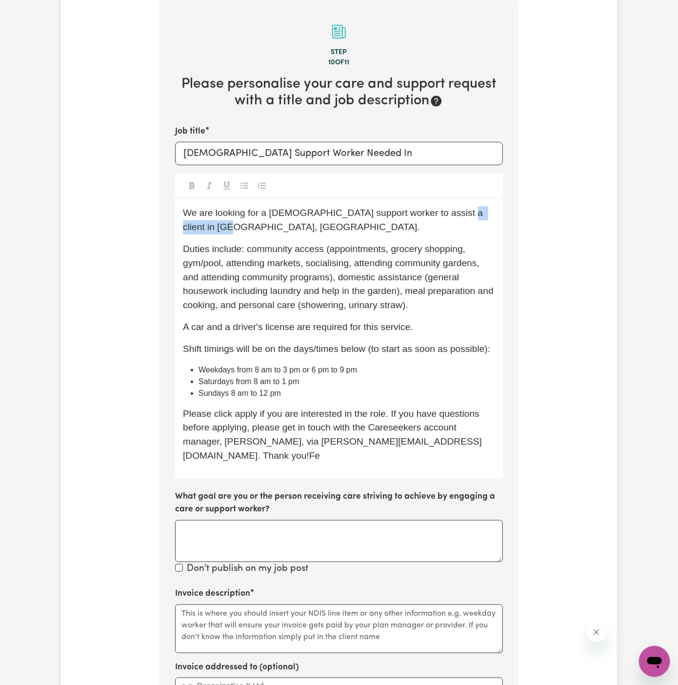
copy span "Traralgon, VIC."
click at [369, 156] on input "Female Support Worker Needed In" at bounding box center [339, 153] width 328 height 23
paste input "Traralgon, VIC."
type input "Female Support Worker Needed In Traralgon, VIC"
click at [388, 299] on span "Duties include: community access (appointments, grocery shopping, gym/pool, att…" at bounding box center [339, 277] width 313 height 66
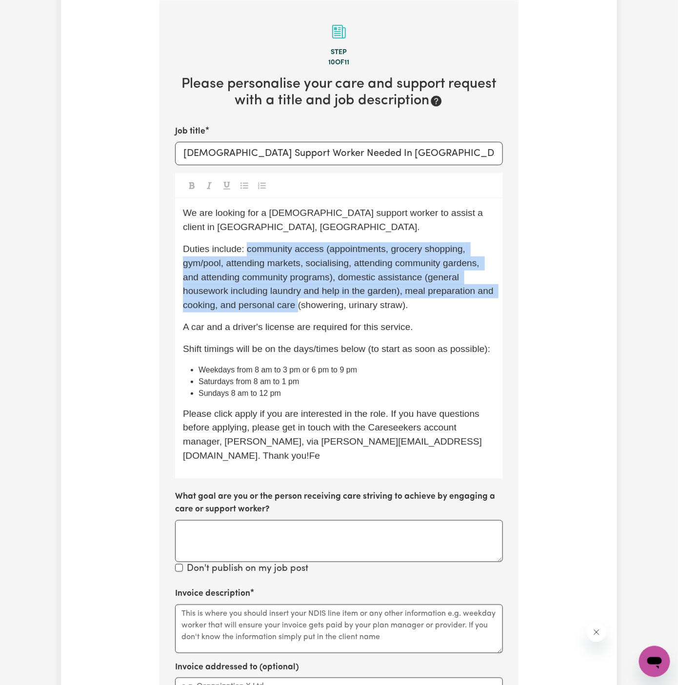
drag, startPoint x: 247, startPoint y: 250, endPoint x: 297, endPoint y: 304, distance: 73.9
click at [297, 304] on span "Duties include: community access (appointments, grocery shopping, gym/pool, att…" at bounding box center [339, 277] width 313 height 66
copy span "community access (appointments, grocery shopping, gym/pool, attending markets, …"
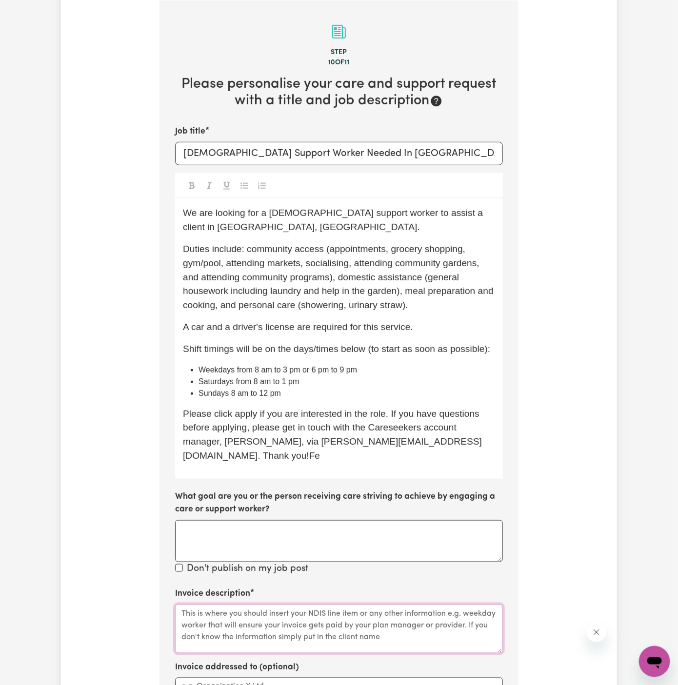
click at [252, 612] on textarea "Invoice description" at bounding box center [339, 629] width 328 height 49
paste textarea "community access (appointments, grocery shopping, gym/pool, attending markets, …"
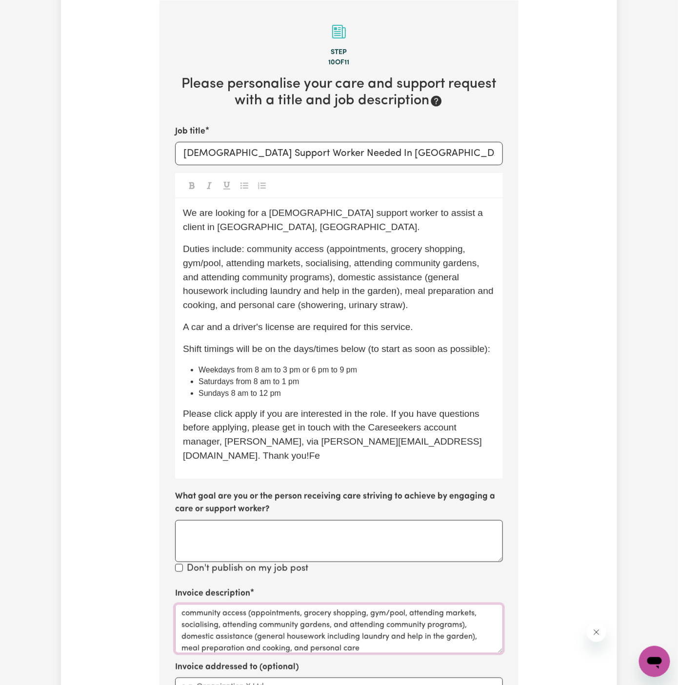
drag, startPoint x: 247, startPoint y: 601, endPoint x: 471, endPoint y: 609, distance: 224.4
click at [471, 609] on textarea "community access (appointments, grocery shopping, gym/pool, attending markets, …" at bounding box center [339, 629] width 328 height 49
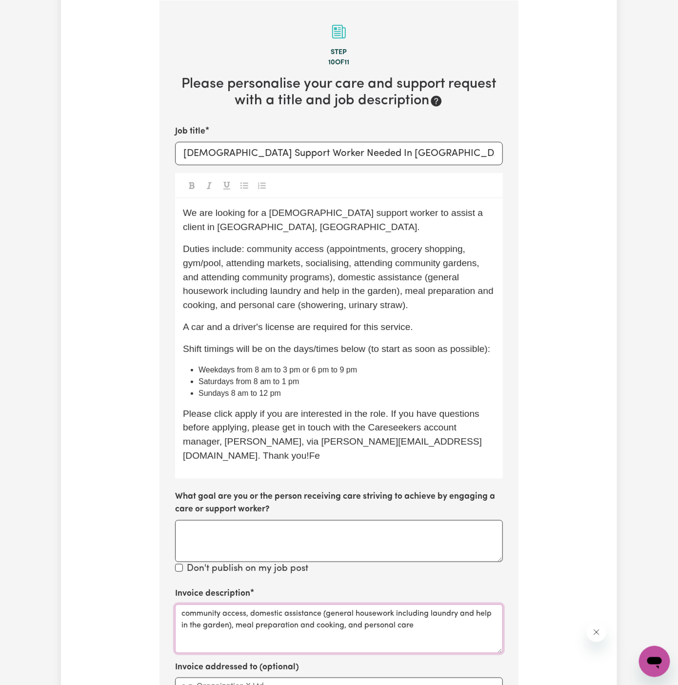
click at [359, 609] on textarea "community access, domestic assistance (general housework including laundry and …" at bounding box center [339, 629] width 328 height 49
drag, startPoint x: 324, startPoint y: 599, endPoint x: 235, endPoint y: 612, distance: 89.6
click at [235, 612] on textarea "community access, domestic assistance (general housework including laundry and …" at bounding box center [339, 629] width 328 height 49
click at [319, 625] on textarea "community access, domestic assistance, meal preparation and cooking, and person…" at bounding box center [339, 629] width 328 height 49
click at [404, 605] on textarea "community access, domestic assistance, meal preparation and cooking, and person…" at bounding box center [339, 629] width 328 height 49
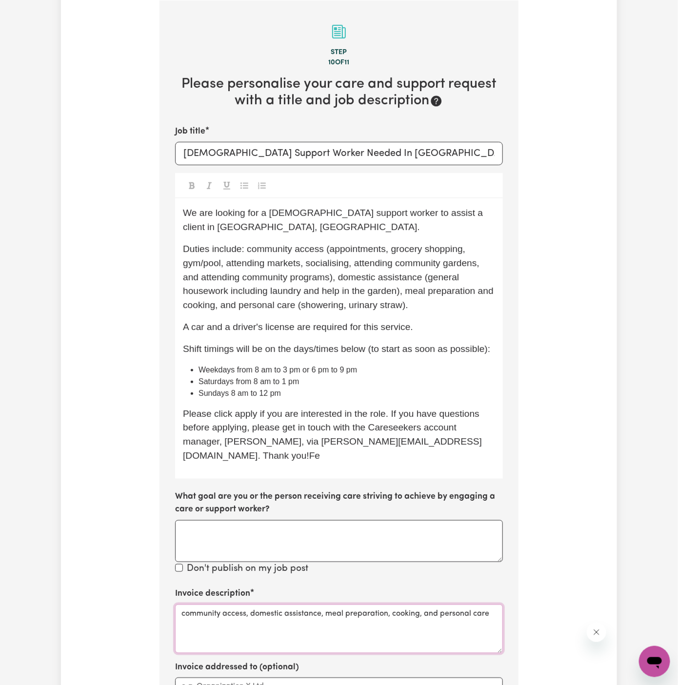
click at [419, 609] on textarea "community access, domestic assistance, meal preparation, cooking, and personal …" at bounding box center [339, 629] width 328 height 49
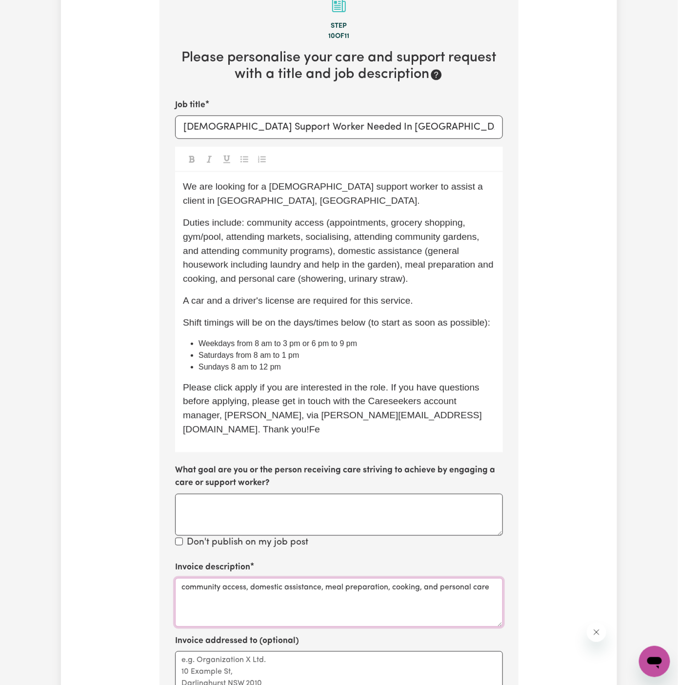
scroll to position [307, 0]
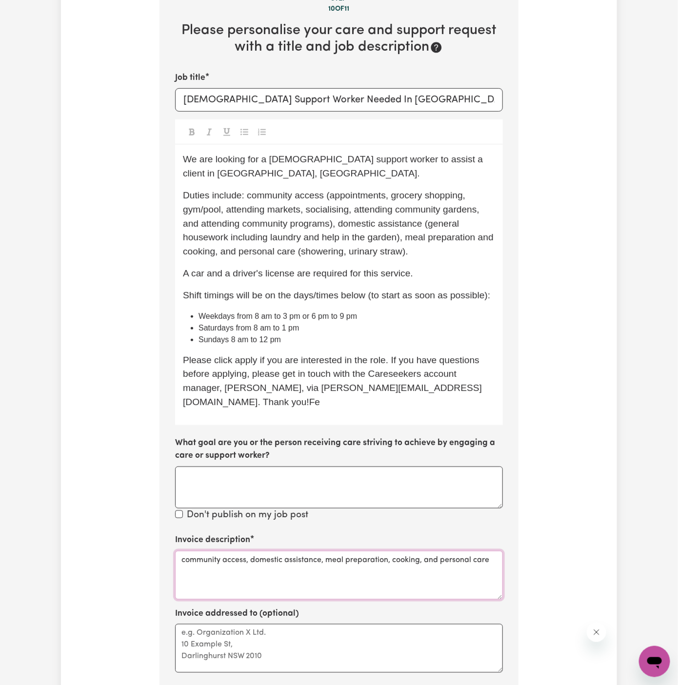
type textarea "community access, domestic assistance, meal preparation, cooking, and personal …"
click at [286, 624] on textarea "Invoice addressed to (optional)" at bounding box center [339, 648] width 328 height 49
paste textarea "Lifeful"
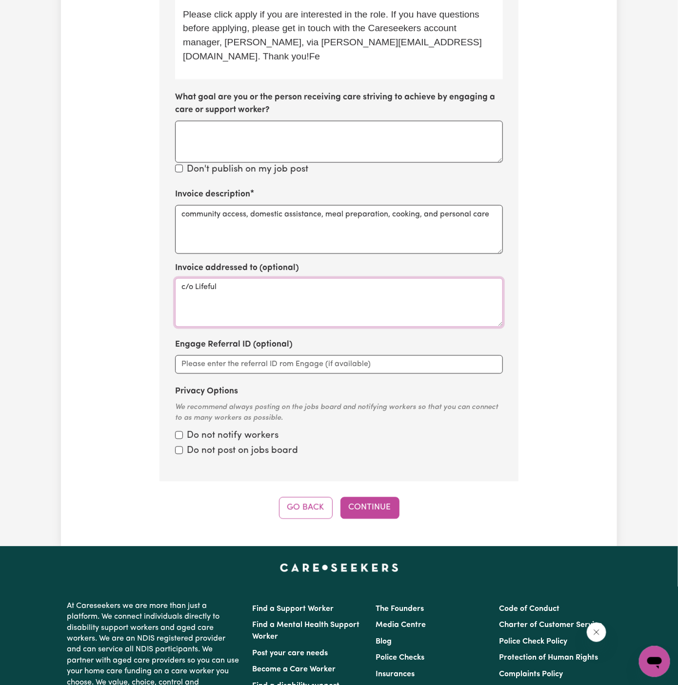
scroll to position [863, 0]
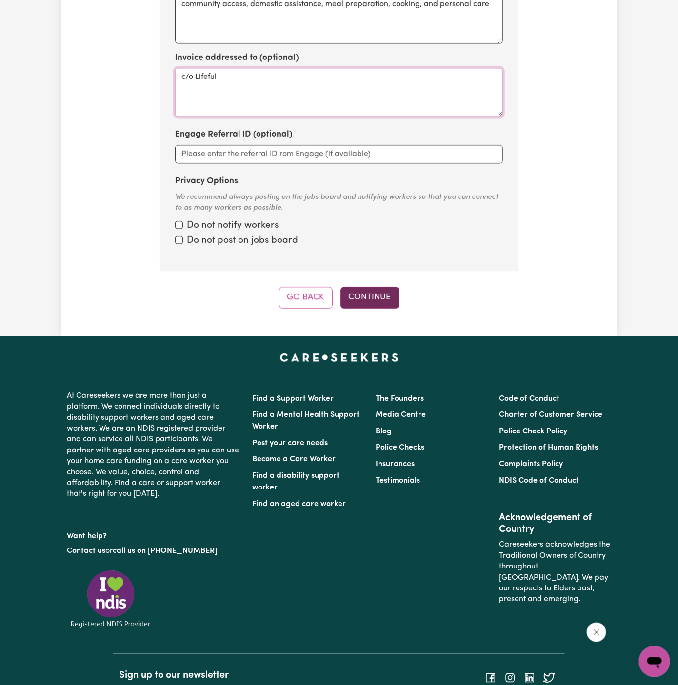
type textarea "c/o Lifeful"
click at [372, 287] on button "Continue" at bounding box center [369, 297] width 59 height 21
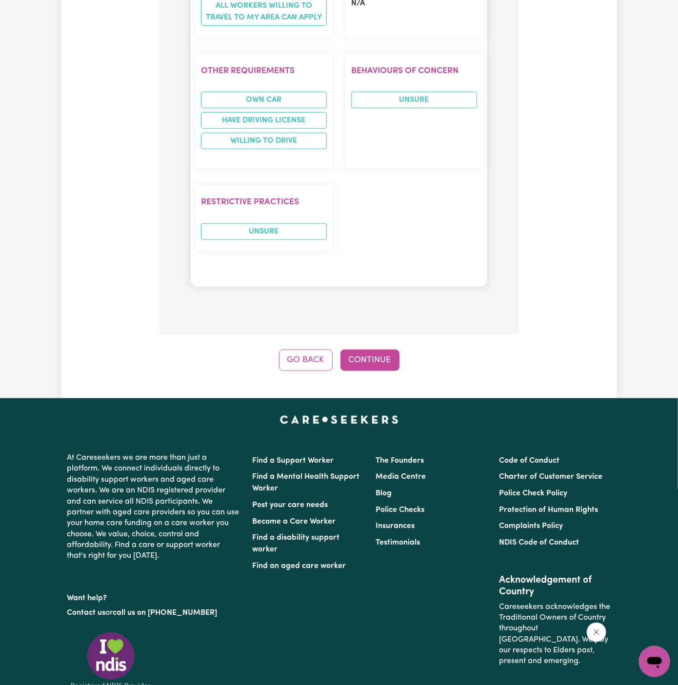
click at [378, 350] on button "Continue" at bounding box center [369, 360] width 59 height 21
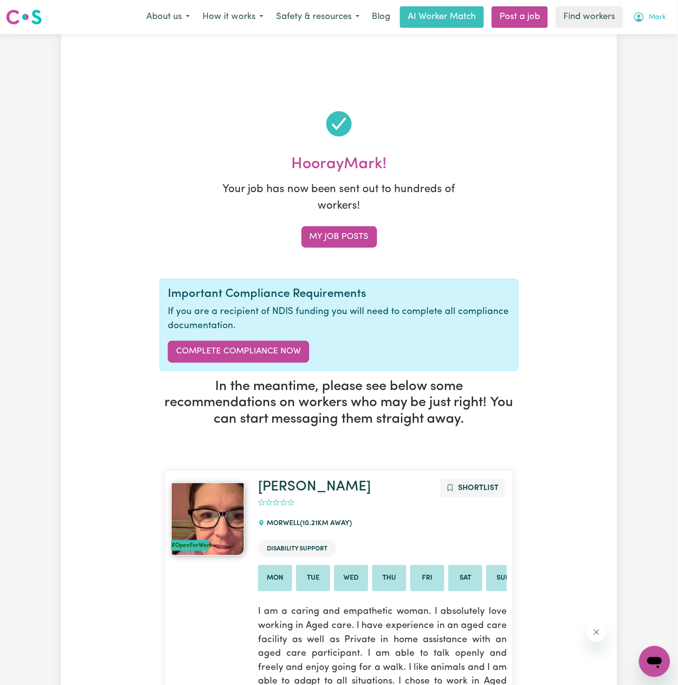
click at [649, 19] on span "Mark" at bounding box center [656, 17] width 17 height 11
click at [651, 17] on span "Mark" at bounding box center [656, 17] width 17 height 11
click at [651, 39] on link "My Dashboard" at bounding box center [632, 38] width 77 height 19
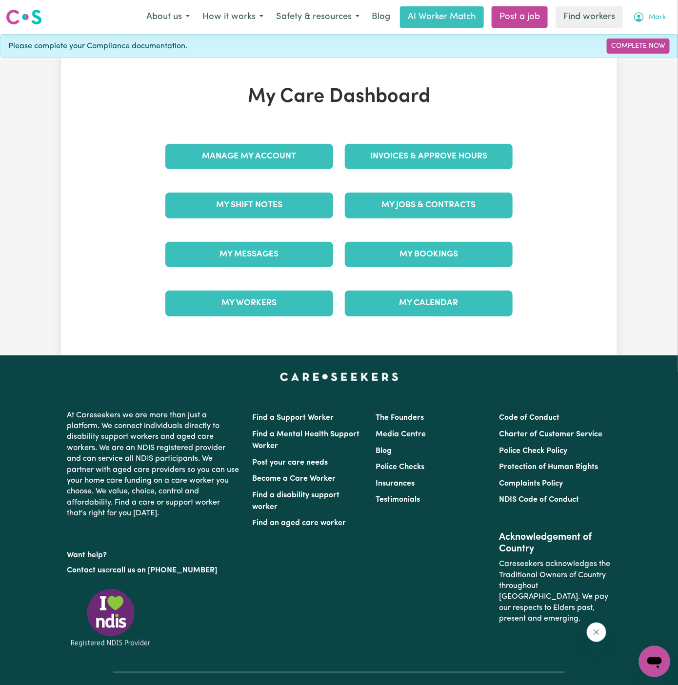
click at [662, 13] on span "Mark" at bounding box center [656, 17] width 17 height 11
click at [636, 56] on link "Logout" at bounding box center [632, 56] width 77 height 19
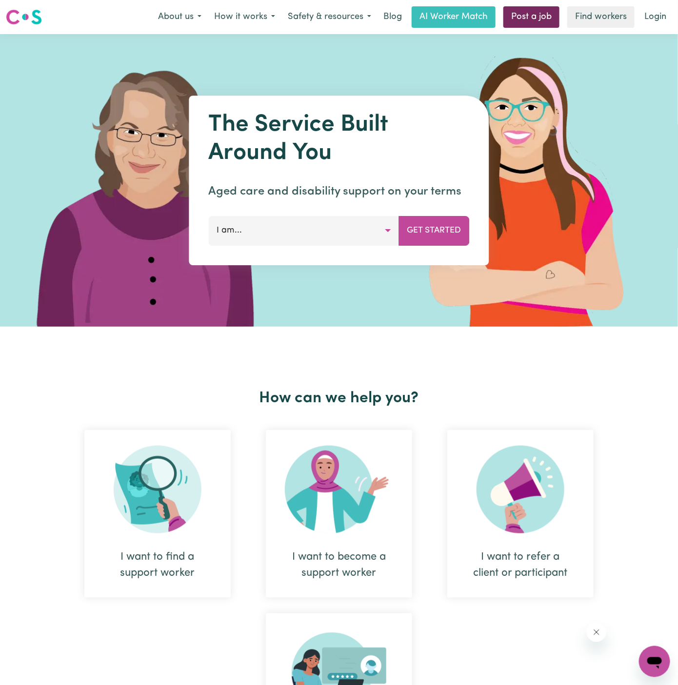
click at [541, 10] on link "Post a job" at bounding box center [531, 16] width 56 height 21
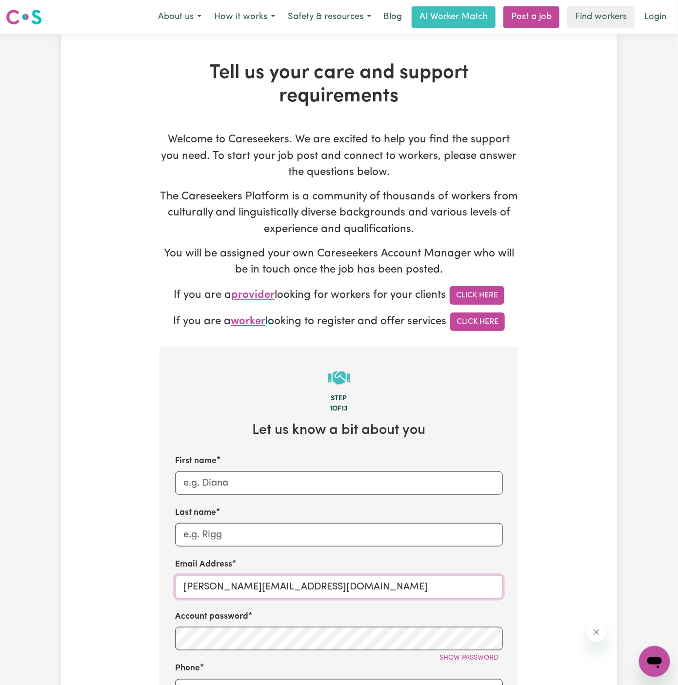
drag, startPoint x: 210, startPoint y: 588, endPoint x: 335, endPoint y: 586, distance: 125.8
click at [335, 586] on input "dyan@careseekers.com.au" at bounding box center [339, 586] width 328 height 23
click at [326, 584] on input "dyan@careseekers.com.au" at bounding box center [339, 586] width 328 height 23
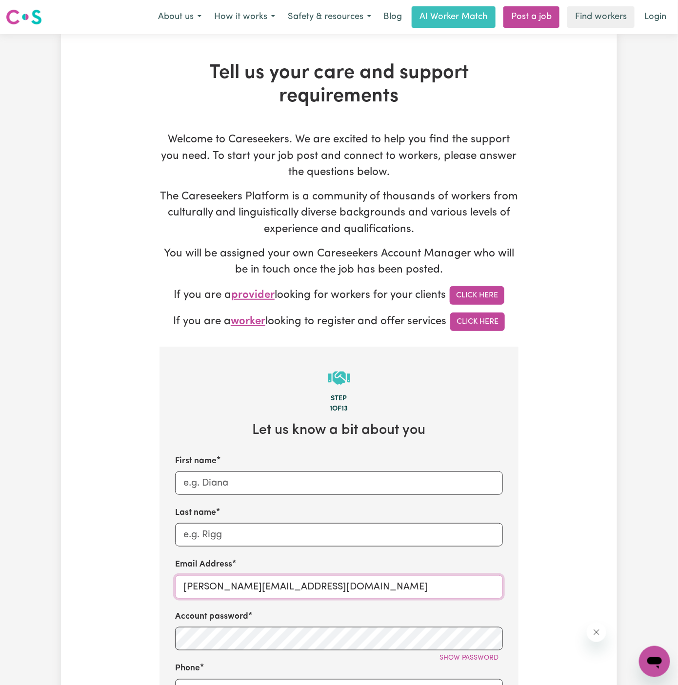
paste input "TJIS"
type input "TJIS@careseekers.com.au"
click at [241, 485] on input "First name" at bounding box center [339, 482] width 328 height 23
type input "TJ"
click at [341, 530] on input "Last name" at bounding box center [339, 534] width 328 height 23
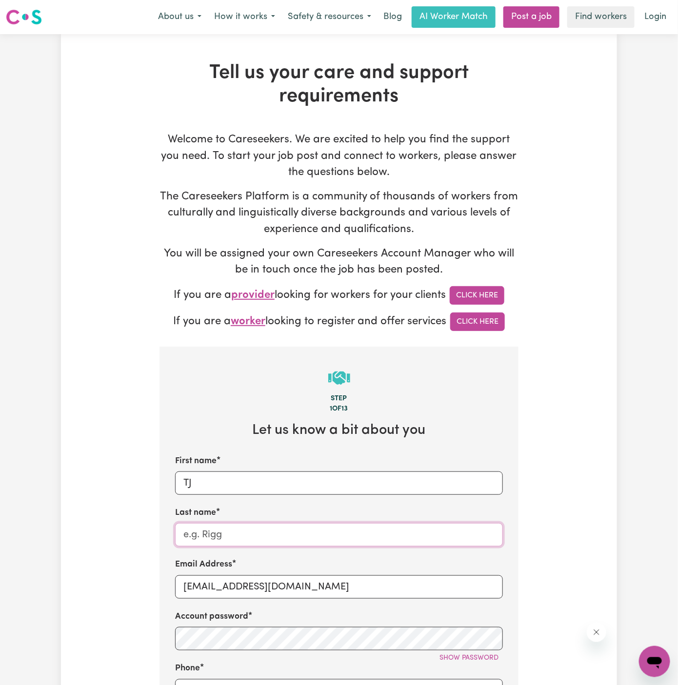
click at [341, 530] on input "Last name" at bounding box center [339, 534] width 328 height 23
paste input "Intensive Support-"
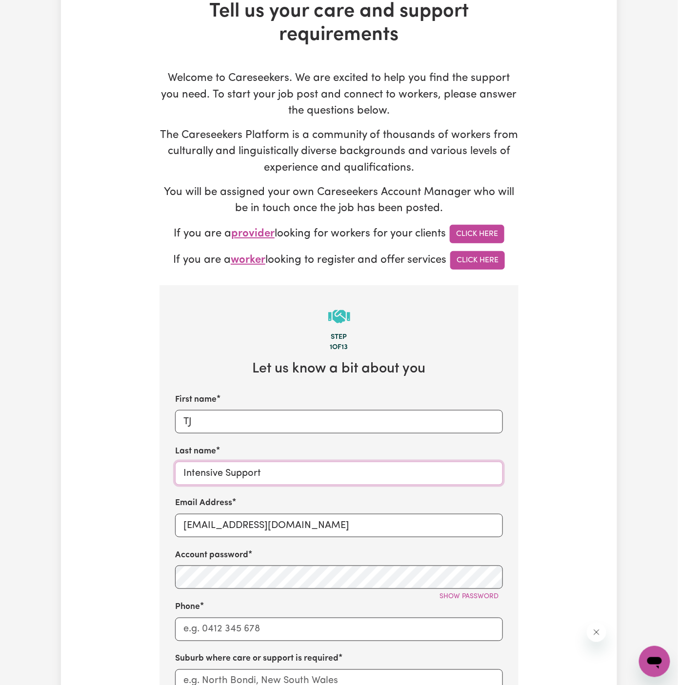
scroll to position [93, 0]
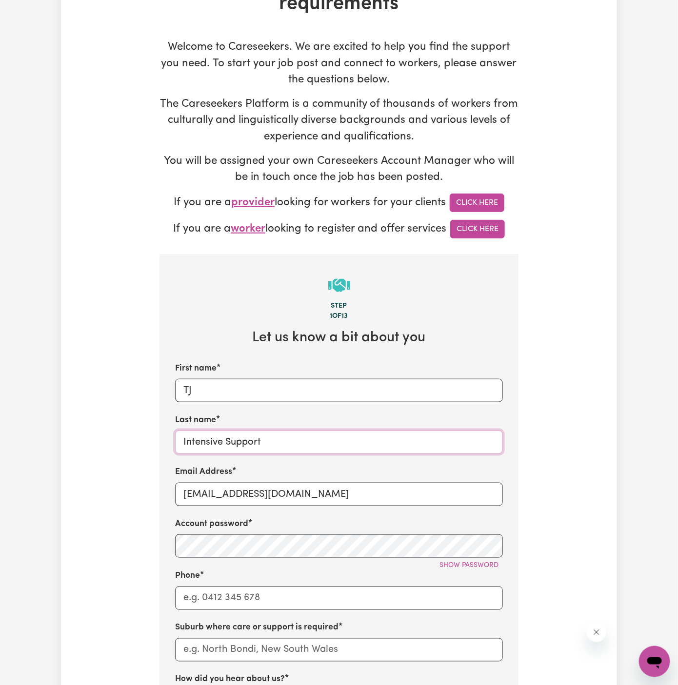
type input "Intensive Support"
click at [280, 598] on input "Phone" at bounding box center [339, 597] width 328 height 23
type input "1300765465"
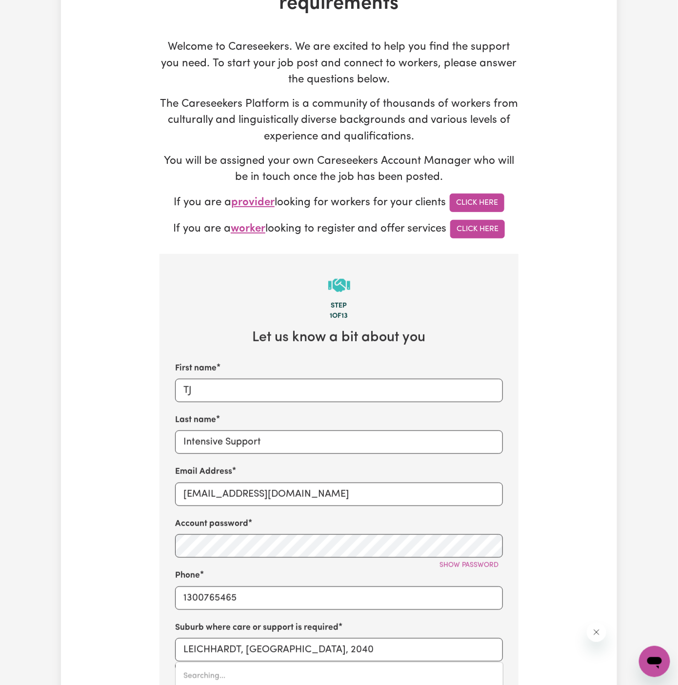
click at [293, 631] on label "Suburb where care or support is required" at bounding box center [256, 628] width 163 height 13
click at [296, 645] on input "LEICHHARDT, New South Wales, 2040" at bounding box center [339, 649] width 328 height 23
type input "newt"
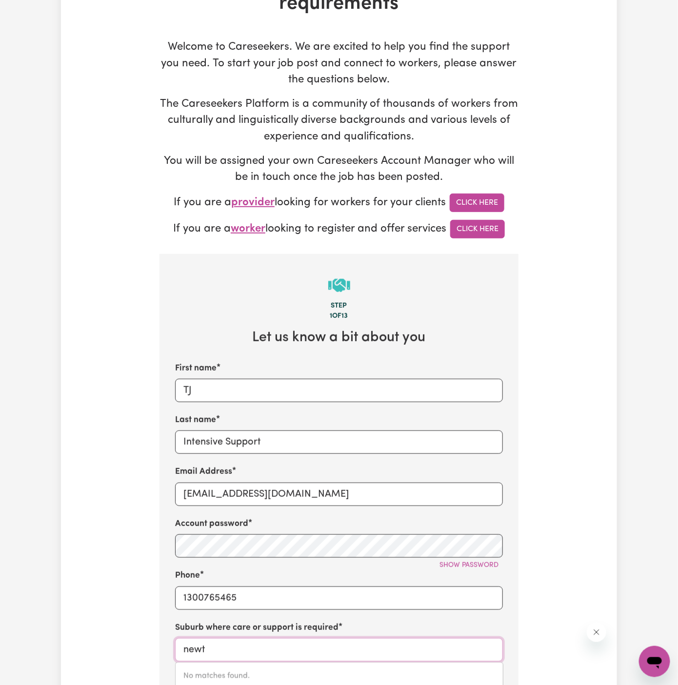
type input "newtON, South Australia, 5074"
type input "newto"
type input "newtoN, South Australia, 5074"
type input "newtow"
type input "newtown"
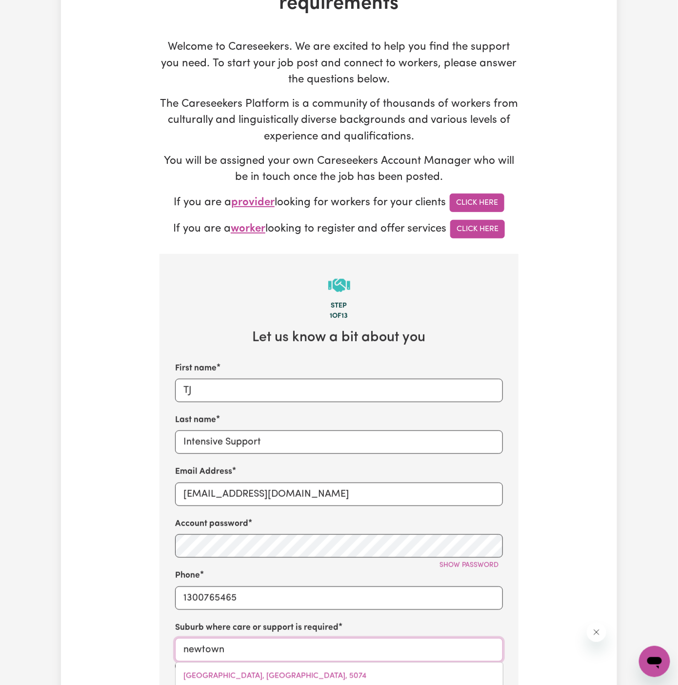
type input "newtown, New South Wales, 2042"
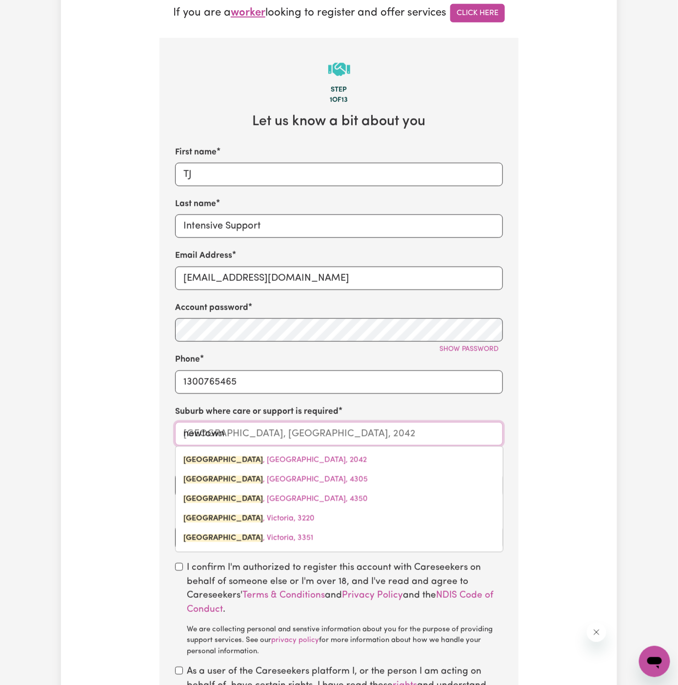
scroll to position [340, 0]
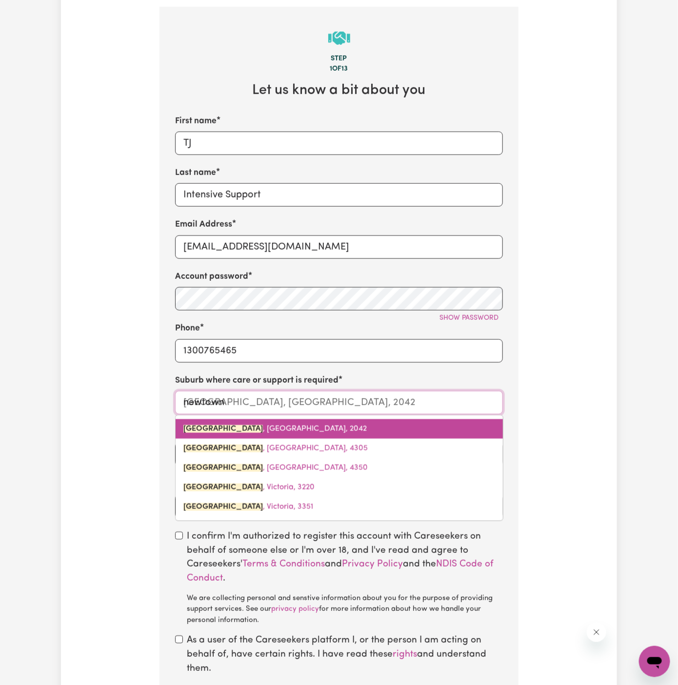
click at [263, 426] on span "NEWTOWN , New South Wales, 2042" at bounding box center [274, 429] width 183 height 8
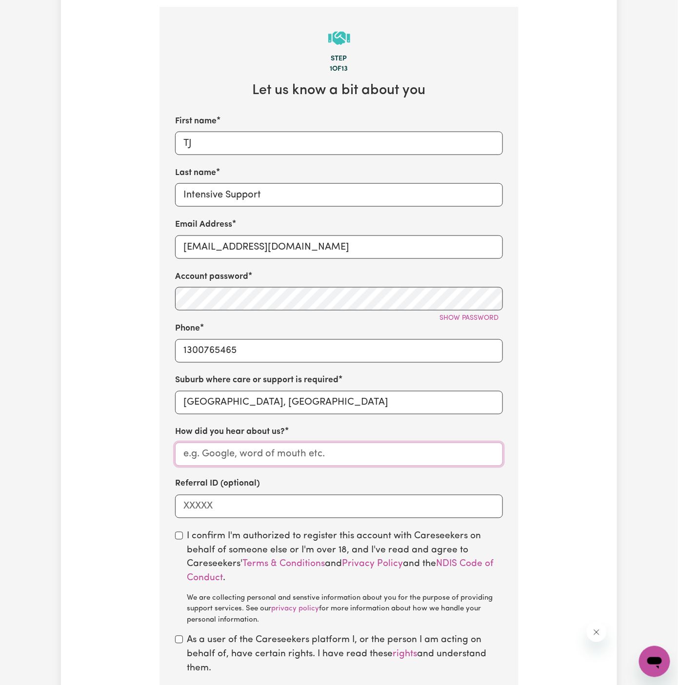
click at [247, 452] on input "How did you hear about us?" at bounding box center [339, 454] width 328 height 23
click at [210, 198] on input "Intensive Support" at bounding box center [339, 194] width 328 height 23
click at [284, 450] on input "How did you hear about us?" at bounding box center [339, 454] width 328 height 23
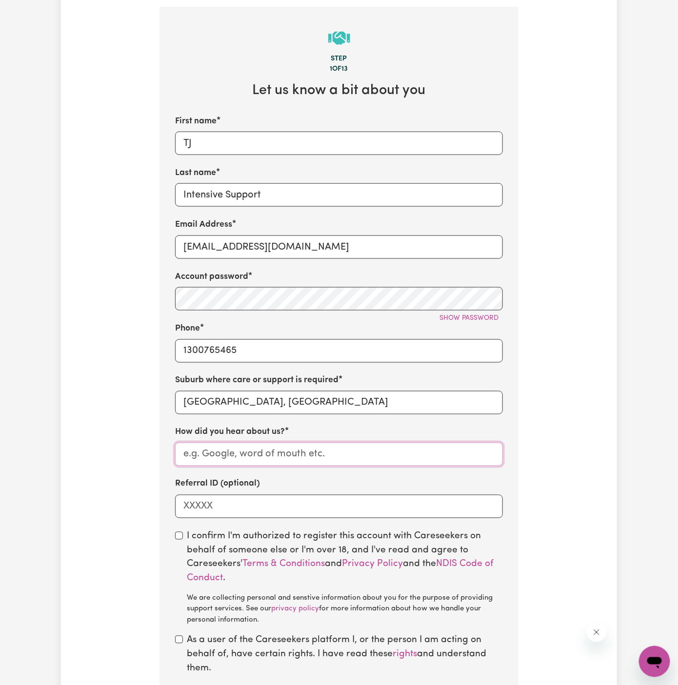
paste input "Intensive Support"
type input "Intensive Support"
click at [180, 532] on input "checkbox" at bounding box center [179, 536] width 8 height 8
checkbox input "true"
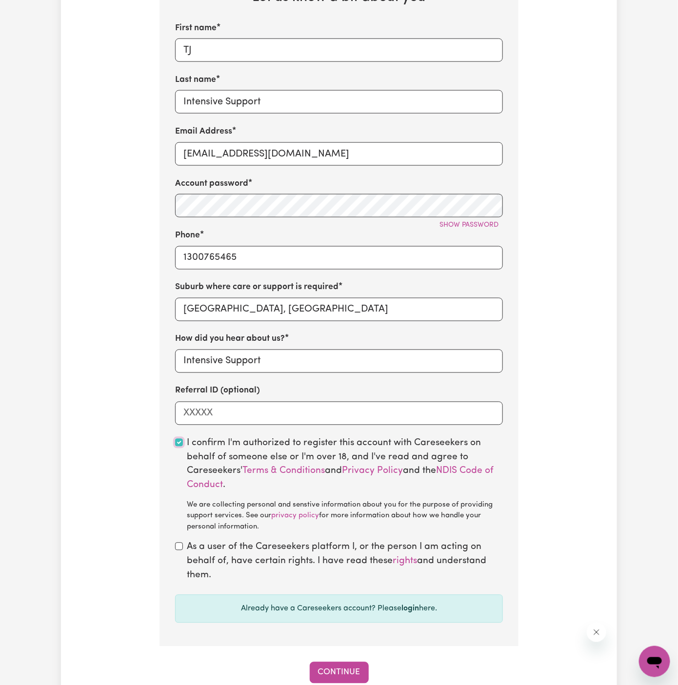
scroll to position [447, 0]
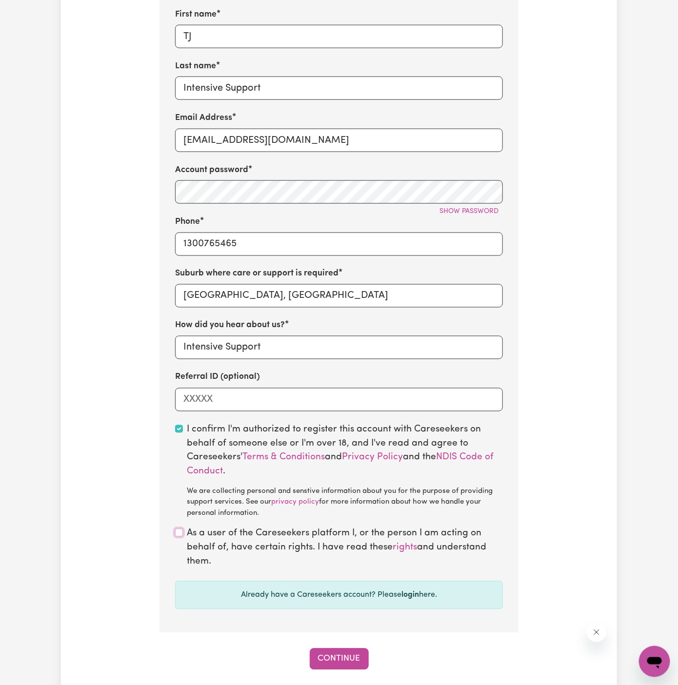
click at [177, 533] on input "checkbox" at bounding box center [179, 533] width 8 height 8
checkbox input "true"
click at [316, 648] on button "Continue" at bounding box center [339, 658] width 59 height 21
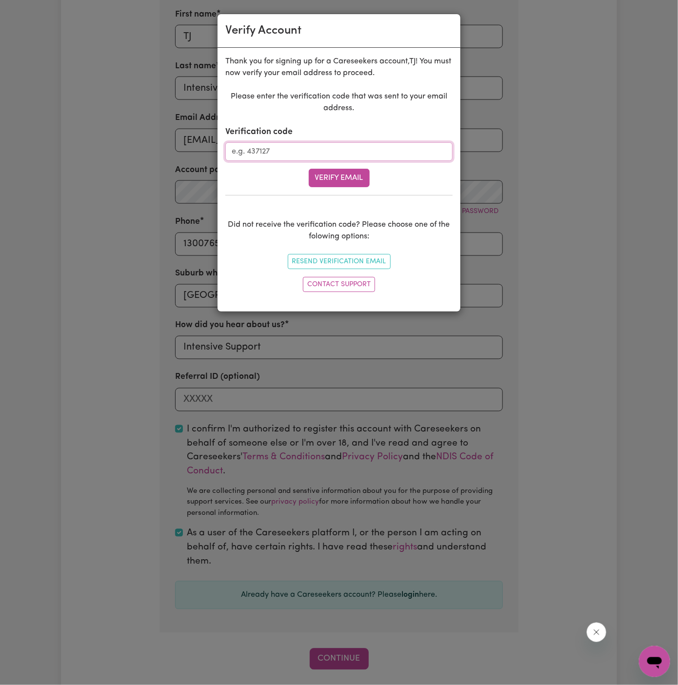
click at [287, 152] on input "Verification code" at bounding box center [338, 151] width 227 height 19
paste input "302103"
type input "302103"
click at [345, 184] on button "Verify Email" at bounding box center [339, 178] width 61 height 19
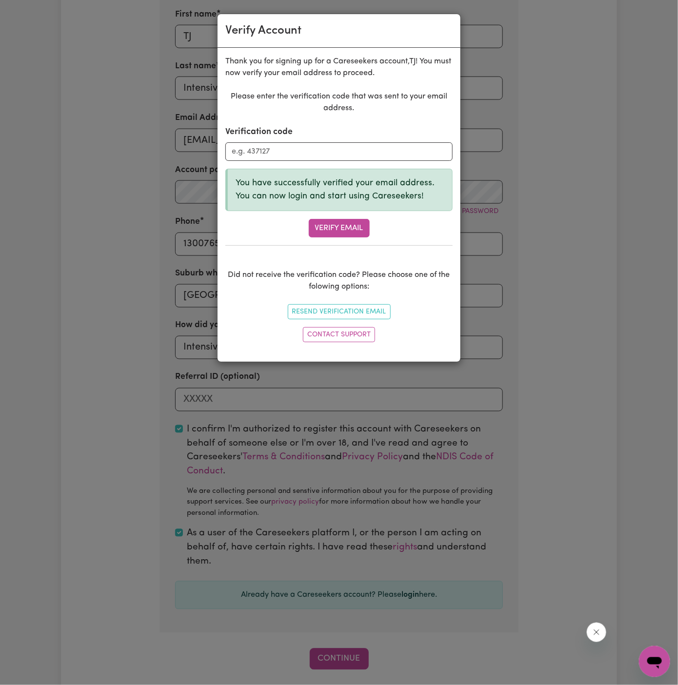
scroll to position [336, 0]
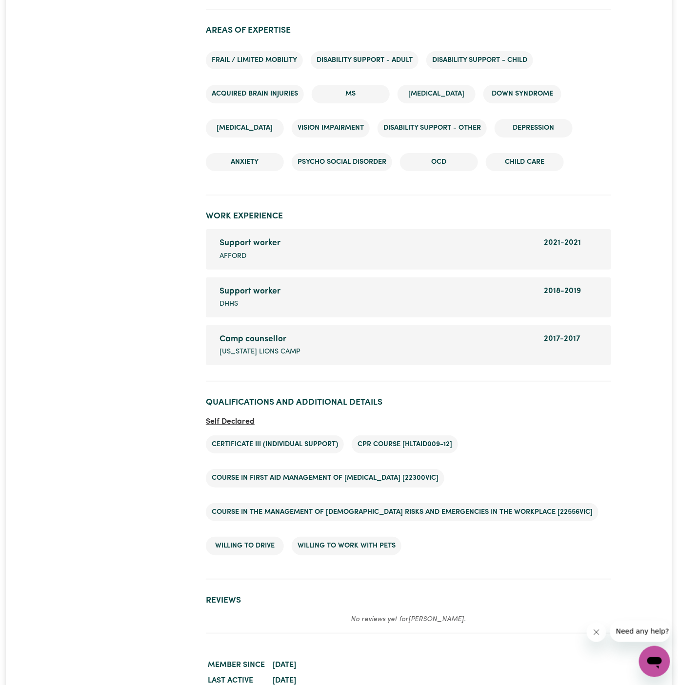
scroll to position [1308, 0]
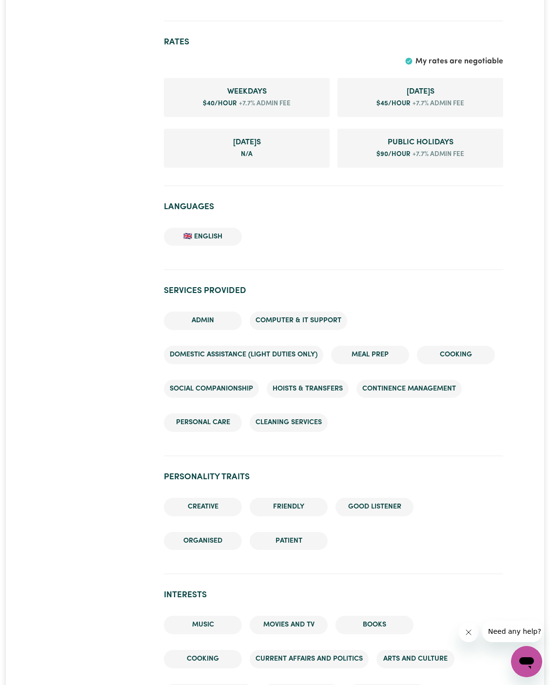
scroll to position [604, 0]
